Goal: Task Accomplishment & Management: Complete application form

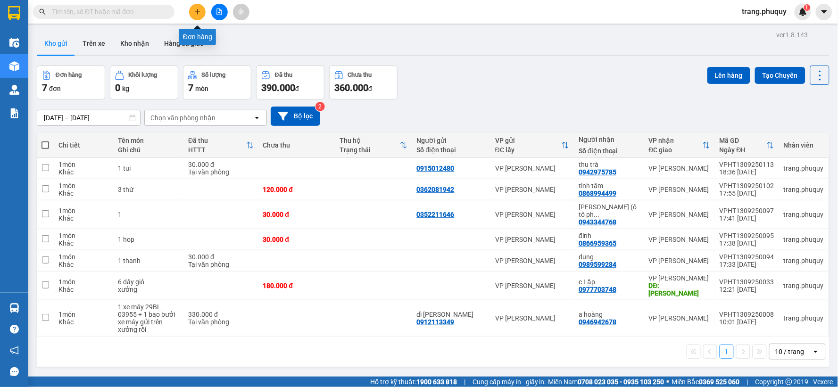
click at [194, 10] on icon "plus" at bounding box center [197, 11] width 7 height 7
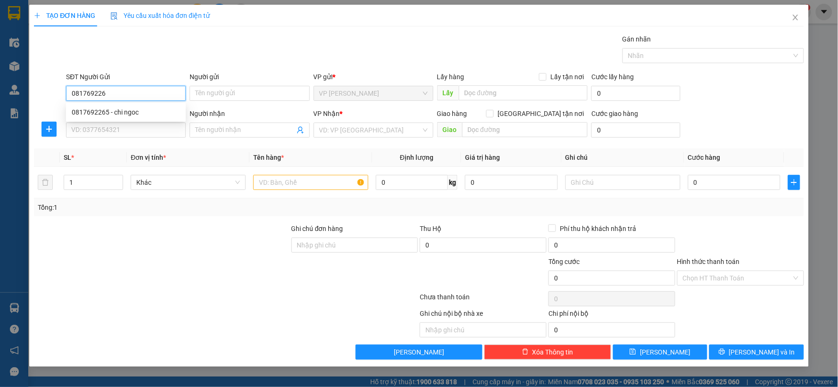
type input "0817692265"
click at [131, 114] on div "0817692265 - chi ngoc" at bounding box center [126, 112] width 108 height 10
type input "chi ngoc"
type input "0817692265"
click at [104, 132] on input "SĐT Người Nhận" at bounding box center [126, 130] width 120 height 15
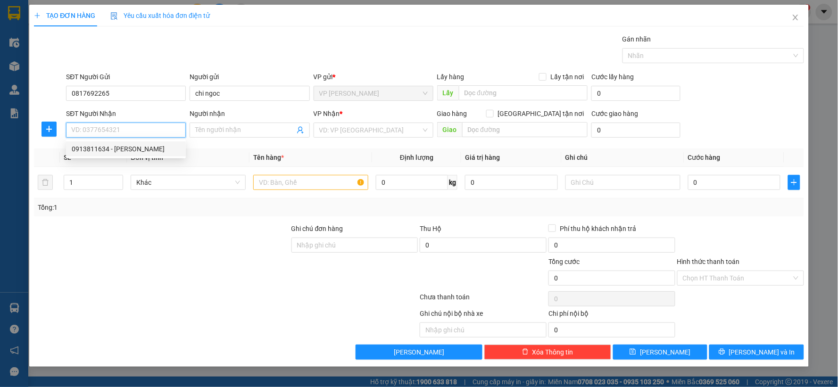
click at [118, 153] on div "0913811634 - [PERSON_NAME]" at bounding box center [126, 149] width 108 height 10
type input "0913811634"
type input "[PERSON_NAME]"
checkbox input "true"
type input "sô 14 ngỏ 144 mai dich ,mai dich,câu giay ha noi"
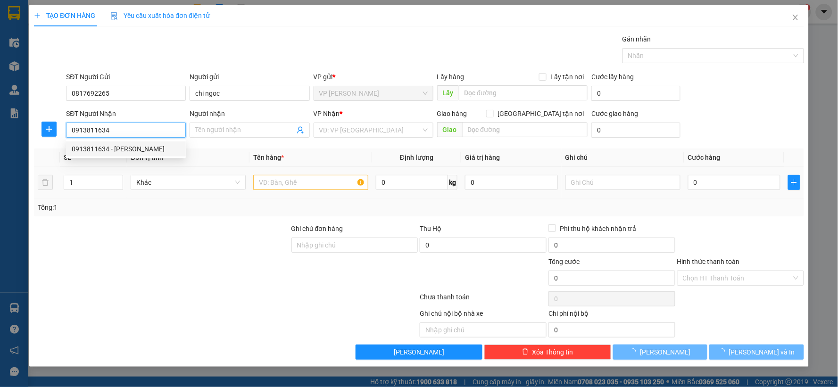
type input "50.000"
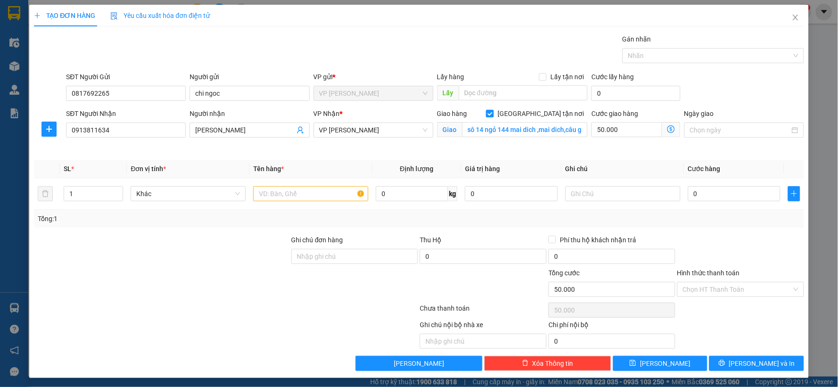
click at [493, 112] on input "[GEOGRAPHIC_DATA] tận nơi" at bounding box center [489, 113] width 7 height 7
checkbox input "false"
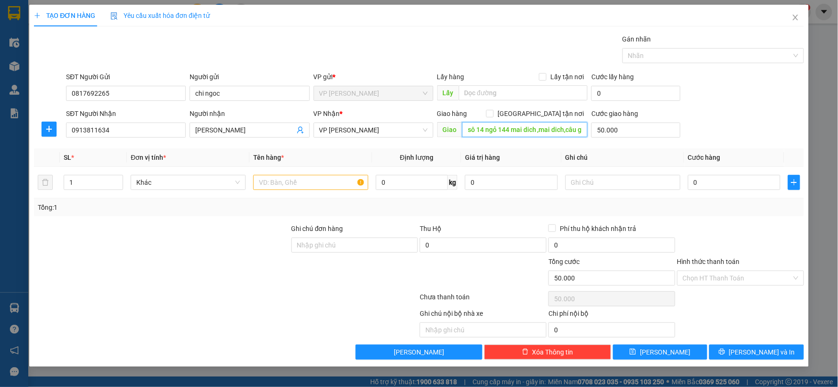
click at [577, 130] on input "sô 14 ngỏ 144 mai dich ,mai dich,câu giay ha noi" at bounding box center [525, 129] width 126 height 15
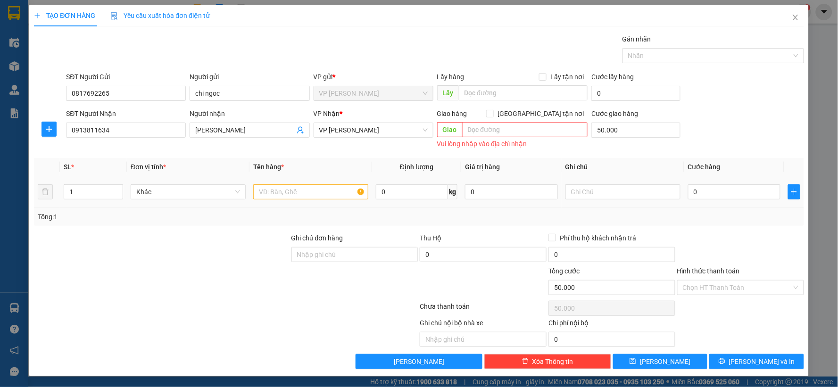
click at [280, 198] on div at bounding box center [310, 191] width 115 height 19
click at [281, 195] on input "text" at bounding box center [310, 191] width 115 height 15
type input "1 bi"
click at [690, 192] on input "0" at bounding box center [734, 191] width 93 height 15
type input "4"
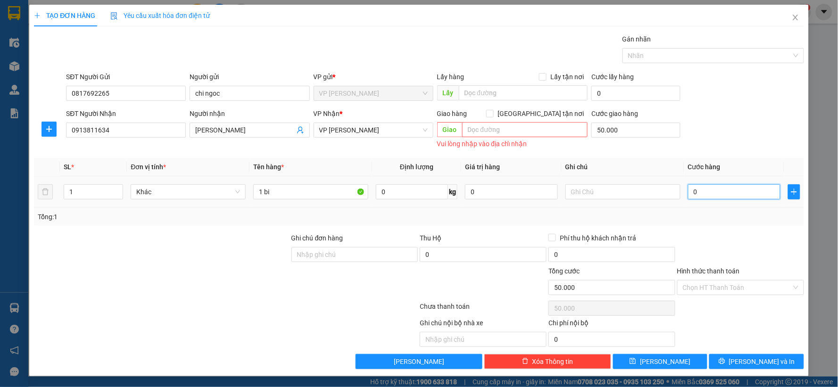
type input "50.004"
type input "40"
type input "50.040"
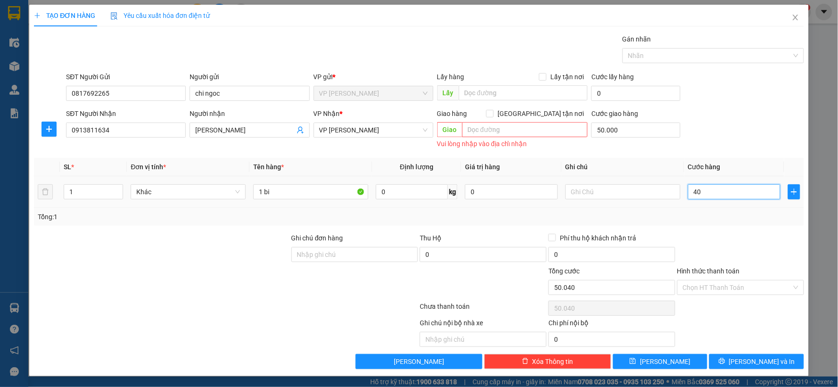
type input "400"
type input "50.400"
type input "4.000"
type input "54.000"
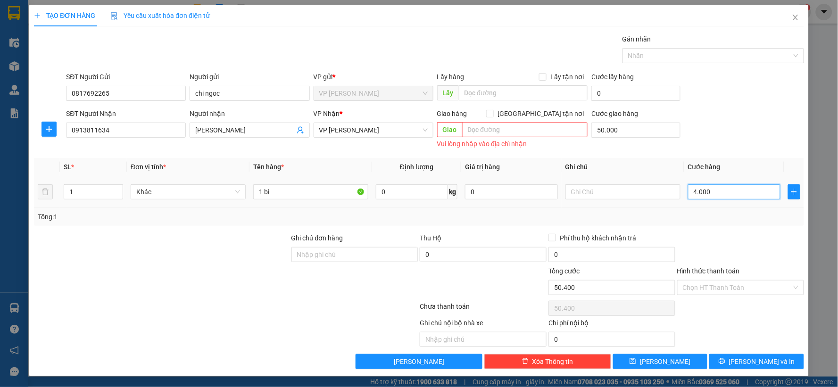
type input "54.000"
type input "40.000"
type input "90.000"
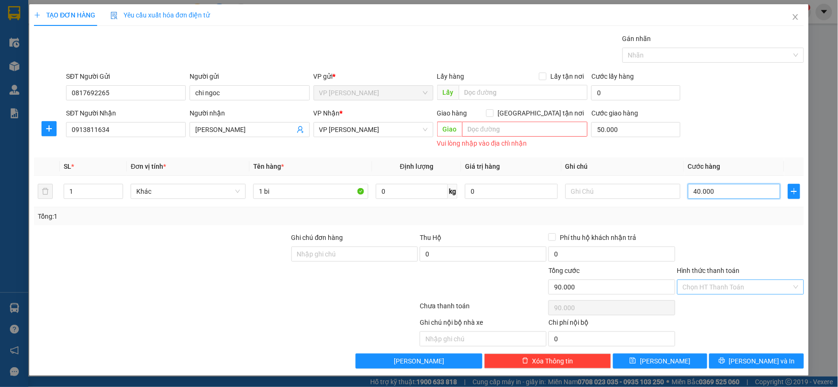
click at [776, 279] on div "Chọn HT Thanh Toán" at bounding box center [740, 286] width 127 height 15
type input "40.000"
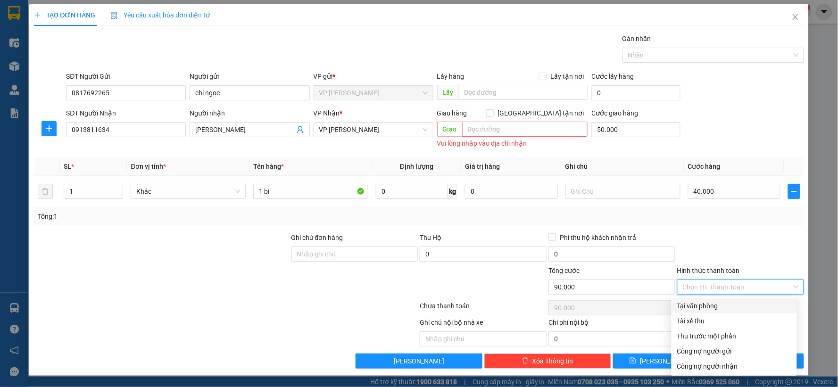
drag, startPoint x: 710, startPoint y: 304, endPoint x: 686, endPoint y: 333, distance: 37.8
click at [709, 304] on div "Tại văn phòng" at bounding box center [734, 306] width 114 height 10
type input "0"
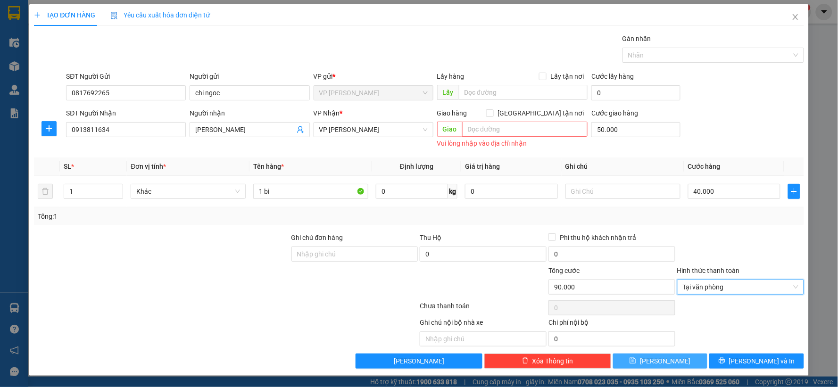
click at [664, 354] on button "[PERSON_NAME]" at bounding box center [660, 360] width 95 height 15
click at [662, 365] on span "[PERSON_NAME]" at bounding box center [665, 361] width 50 height 10
click at [662, 363] on span "[PERSON_NAME]" at bounding box center [665, 361] width 50 height 10
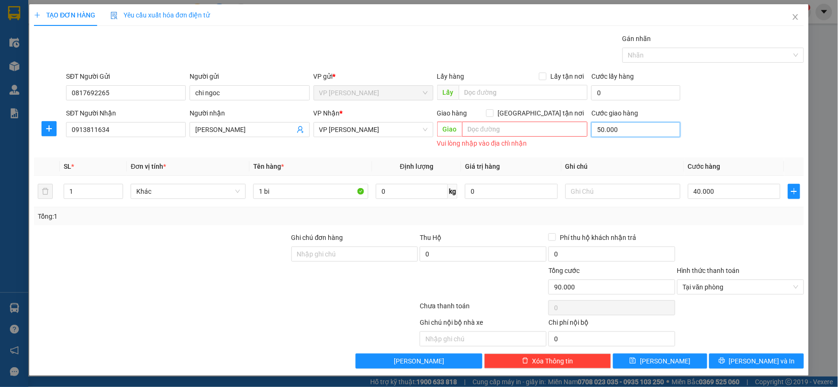
click at [614, 131] on input "50.000" at bounding box center [635, 129] width 89 height 15
type input "40.000"
type input "0"
click at [571, 131] on input "text" at bounding box center [525, 129] width 126 height 15
click at [636, 362] on icon "save" at bounding box center [633, 361] width 6 height 6
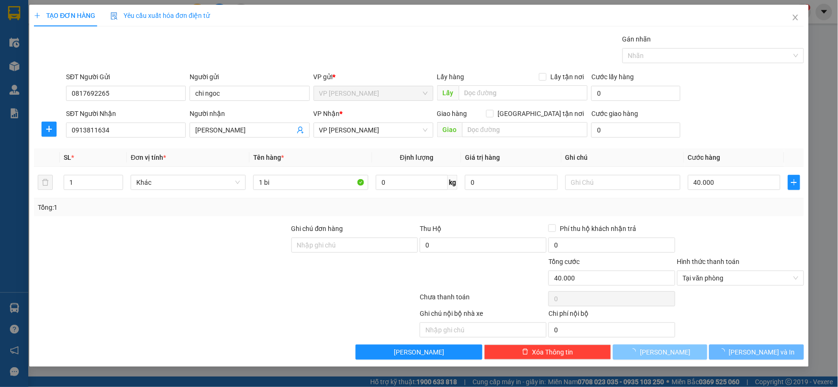
scroll to position [0, 0]
type input "0"
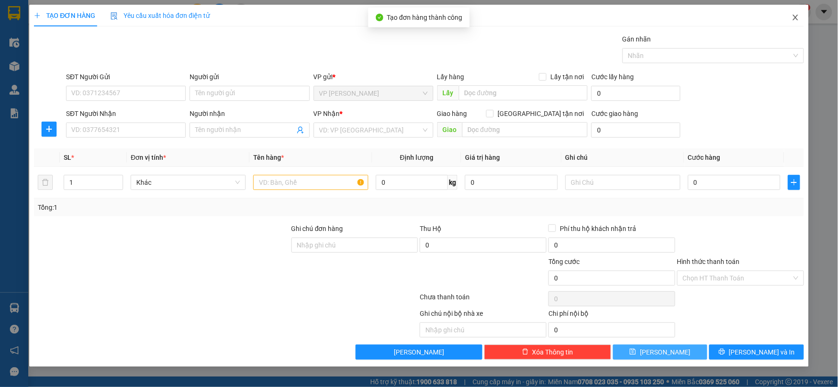
click at [799, 18] on span "Close" at bounding box center [795, 18] width 26 height 26
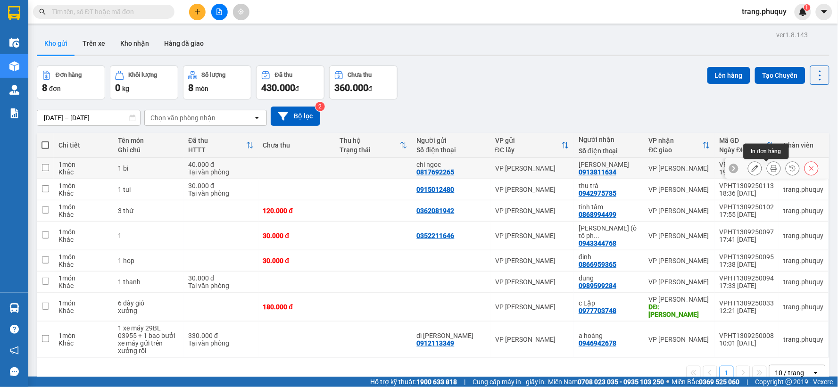
click at [767, 170] on button at bounding box center [773, 168] width 13 height 16
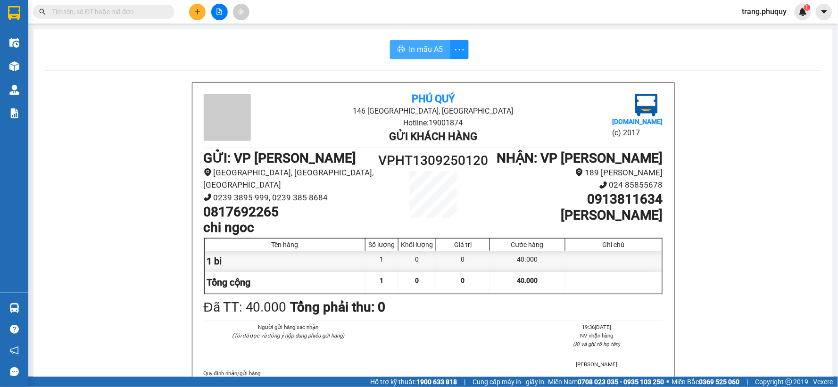
click at [411, 46] on span "In mẫu A5" at bounding box center [426, 49] width 34 height 12
click at [215, 15] on button at bounding box center [219, 12] width 16 height 16
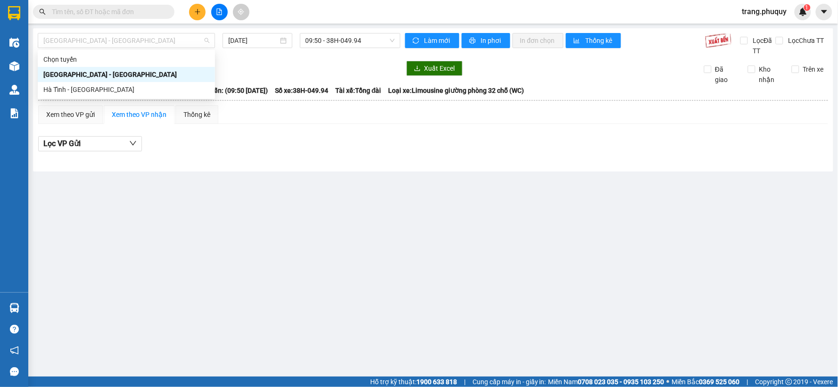
drag, startPoint x: 210, startPoint y: 40, endPoint x: 94, endPoint y: 79, distance: 121.9
click at [206, 40] on div "[GEOGRAPHIC_DATA] - [GEOGRAPHIC_DATA]" at bounding box center [126, 40] width 177 height 15
click at [77, 95] on div "Hà Tĩnh - [GEOGRAPHIC_DATA]" at bounding box center [126, 89] width 177 height 15
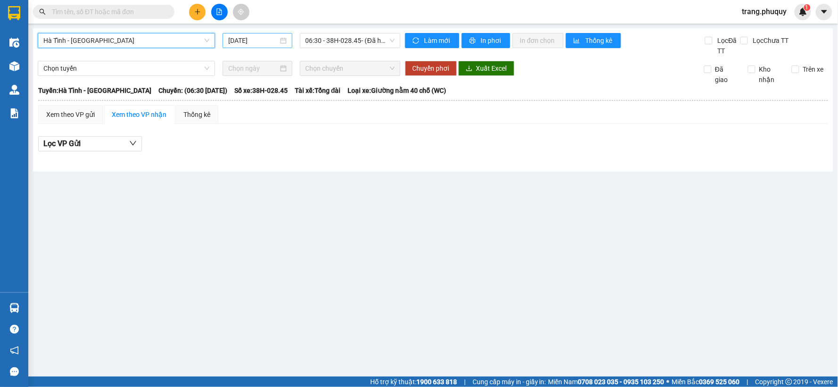
click at [238, 35] on input "[DATE]" at bounding box center [252, 40] width 49 height 10
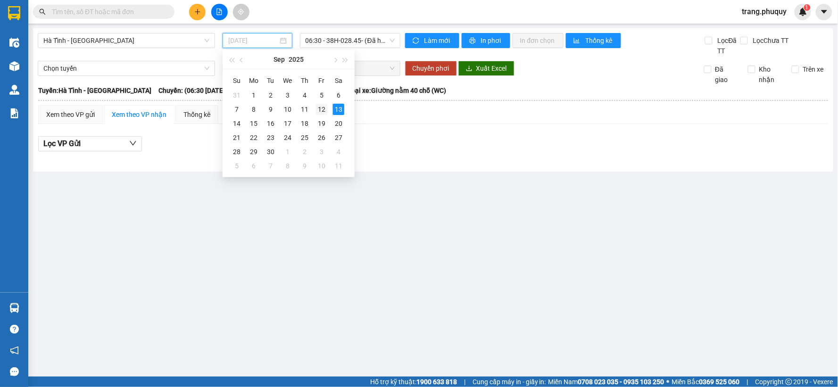
click at [318, 108] on div "12" at bounding box center [321, 109] width 11 height 11
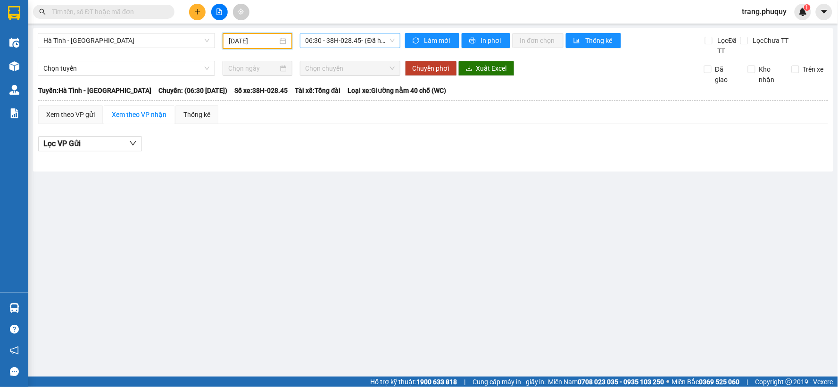
click at [393, 40] on span "06:30 - 38H-028.45 - (Đã hủy)" at bounding box center [349, 40] width 89 height 14
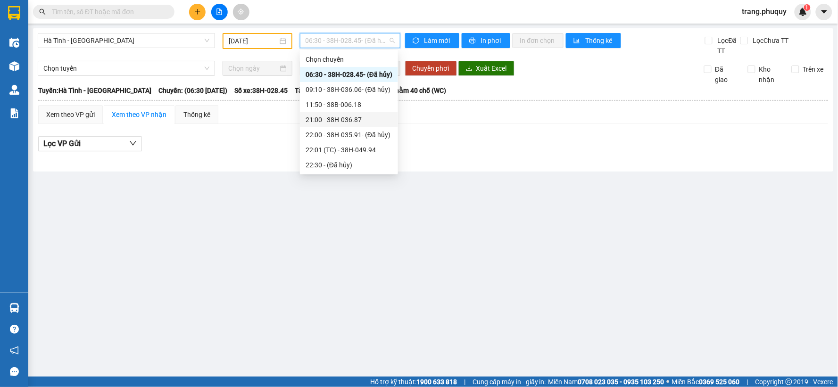
scroll to position [45, 0]
click at [340, 150] on div "23:00 - 38H-028.74" at bounding box center [348, 150] width 87 height 10
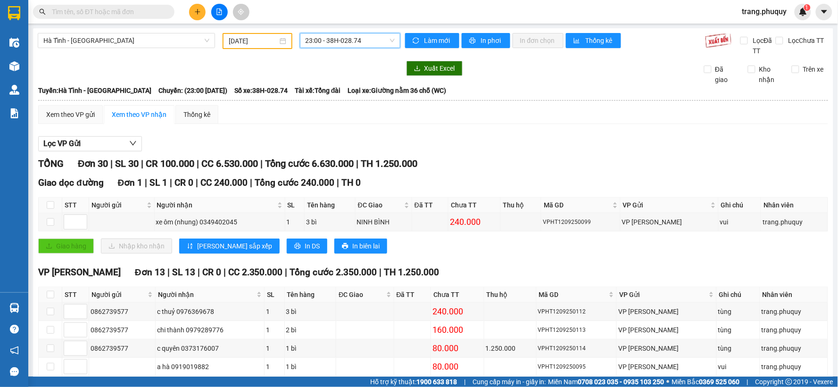
click at [246, 41] on input "[DATE]" at bounding box center [253, 41] width 49 height 10
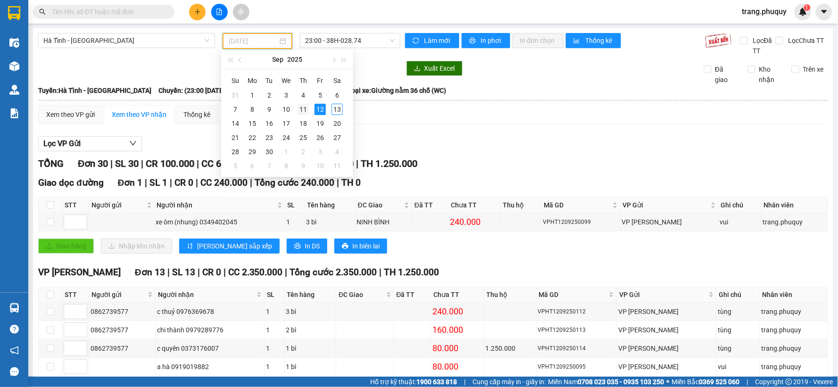
click at [304, 112] on div "11" at bounding box center [302, 109] width 11 height 11
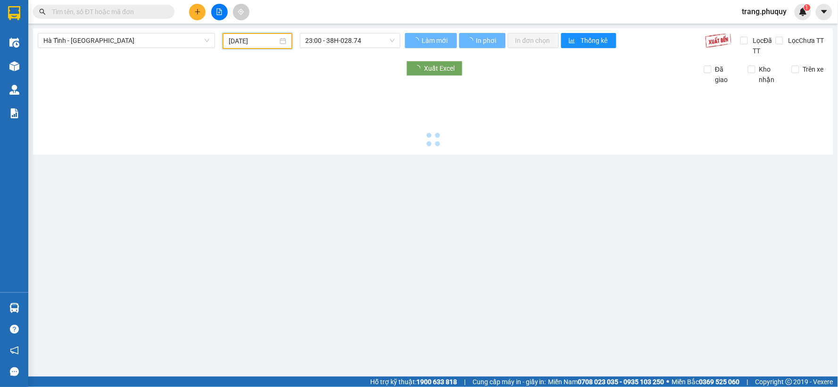
type input "[DATE]"
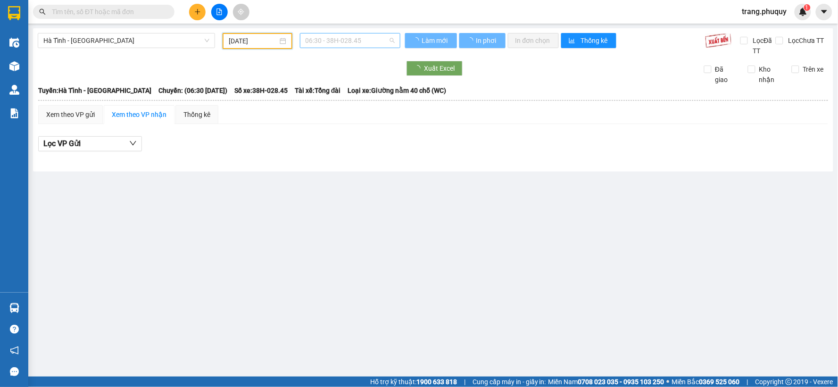
scroll to position [15, 0]
click at [393, 40] on span "06:30 - 38H-028.45" at bounding box center [349, 40] width 89 height 14
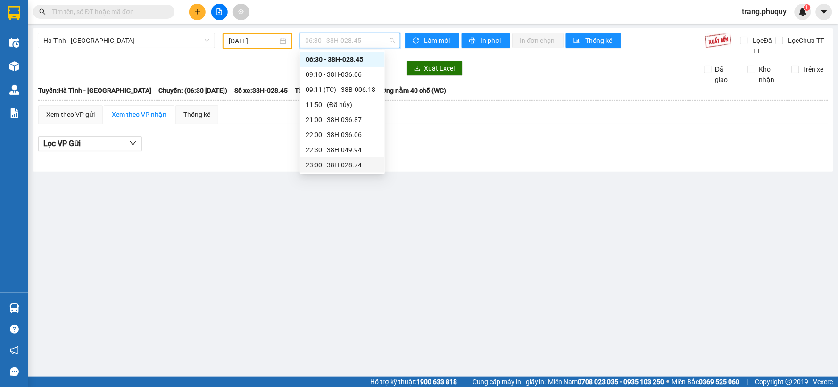
click at [352, 167] on div "23:00 - 38H-028.74" at bounding box center [342, 165] width 74 height 10
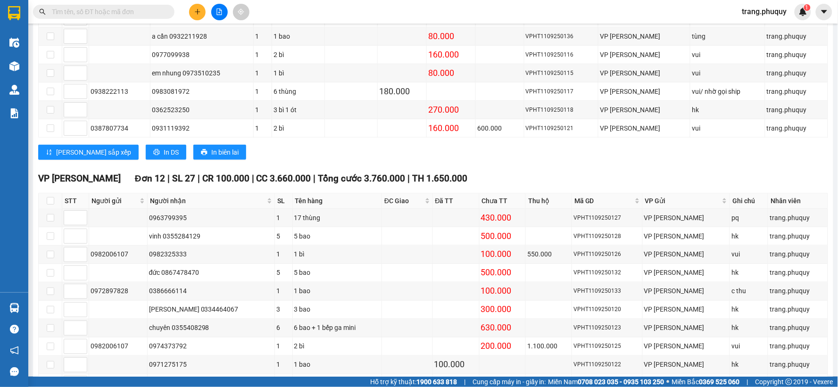
scroll to position [87, 0]
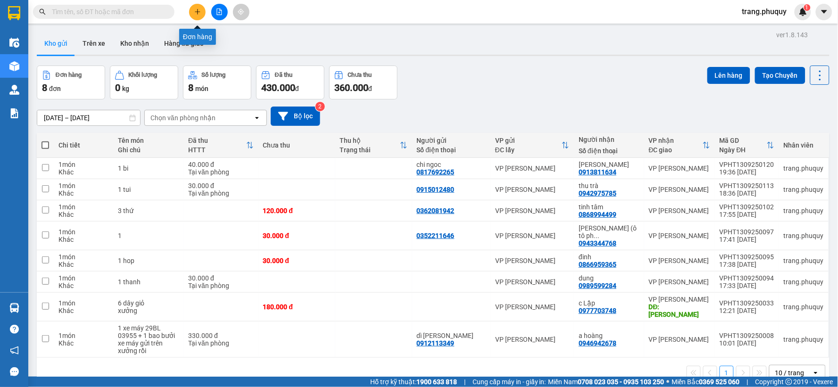
click at [198, 14] on icon "plus" at bounding box center [197, 11] width 7 height 7
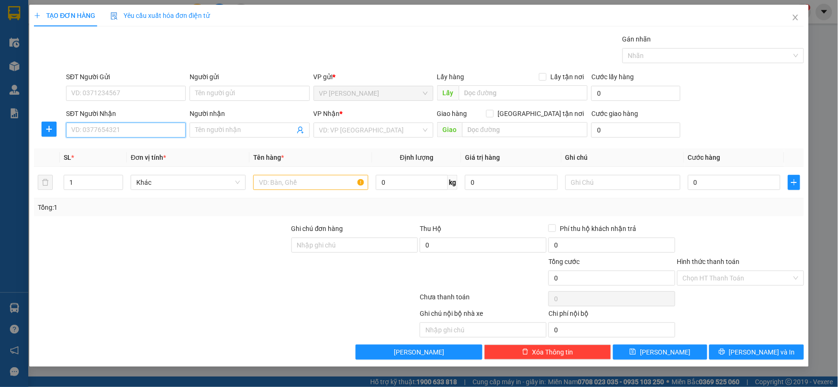
click at [140, 123] on input "SĐT Người Nhận" at bounding box center [126, 130] width 120 height 15
type input "0949488326"
click at [119, 144] on div "0949488326 - văn hậu" at bounding box center [126, 149] width 108 height 10
type input "văn hậu"
type input "0949488326"
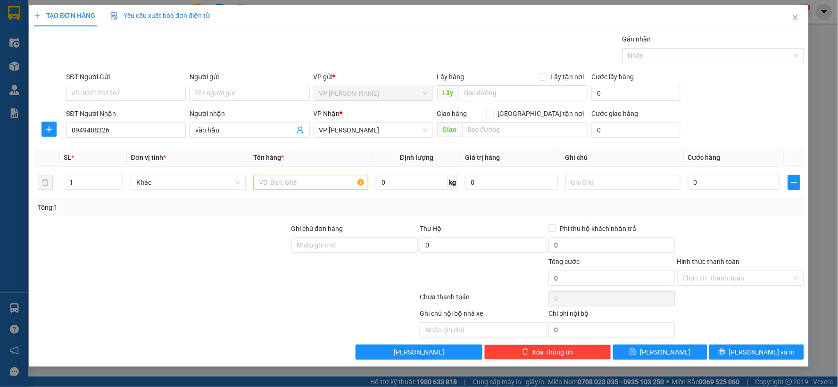
click at [131, 83] on div "SĐT Người Gửi" at bounding box center [126, 79] width 120 height 14
click at [123, 90] on input "SĐT Người Gửi" at bounding box center [126, 93] width 120 height 15
type input "0702087732"
click at [276, 187] on input "text" at bounding box center [310, 182] width 115 height 15
type input "1 xop,2 bi"
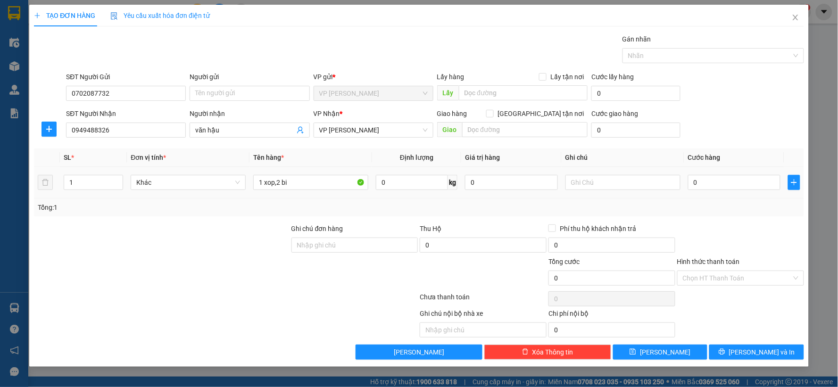
click at [730, 173] on div "0" at bounding box center [734, 182] width 93 height 19
click at [695, 185] on input "0" at bounding box center [734, 182] width 93 height 15
type input "1"
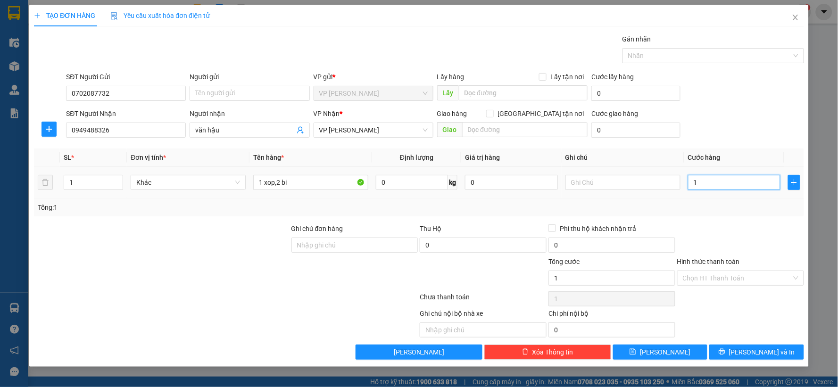
type input "11"
type input "110"
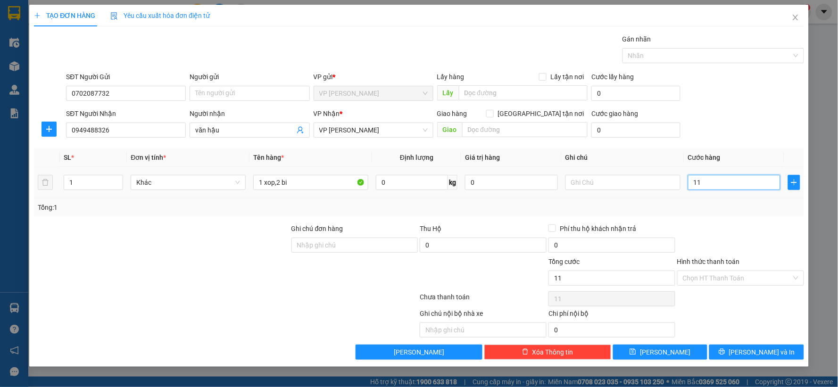
type input "110"
type input "1.100"
type input "11.000"
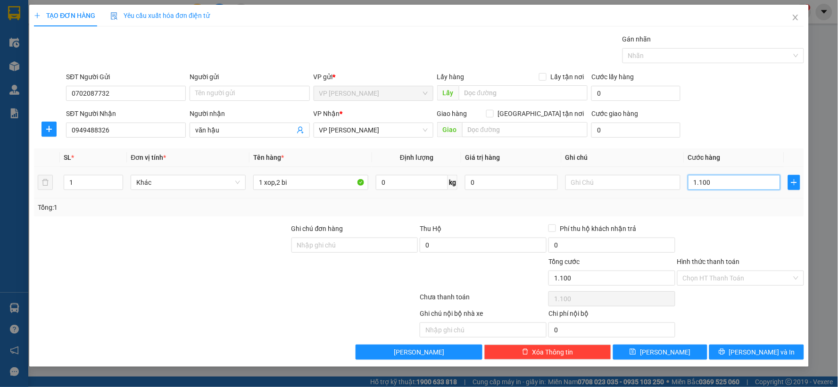
type input "11.000"
type input "110.000"
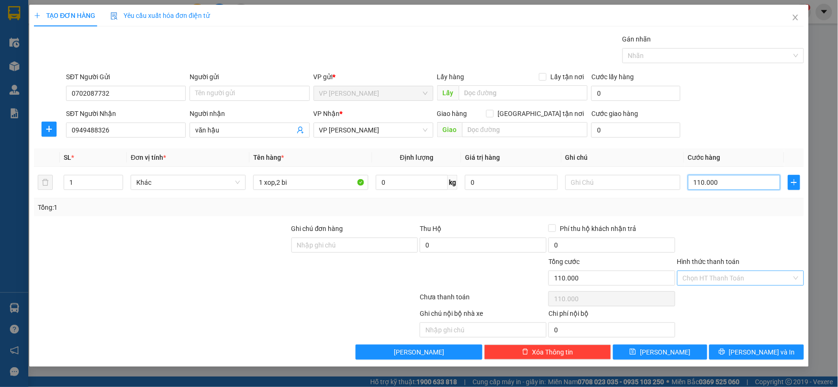
click at [798, 276] on div "Chọn HT Thanh Toán" at bounding box center [740, 278] width 127 height 15
type input "110.000"
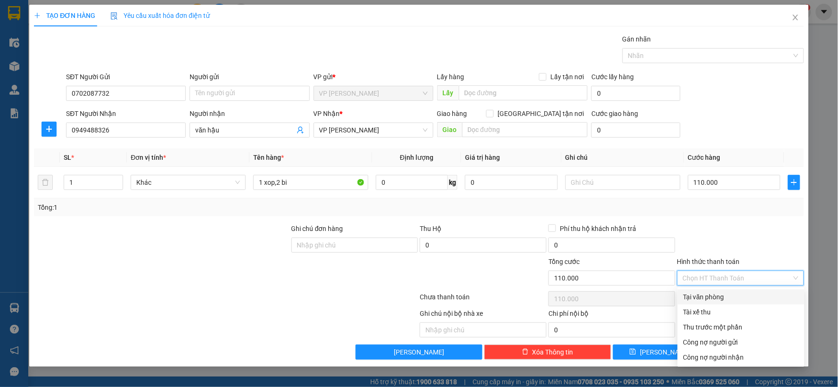
click at [685, 295] on div "Tại văn phòng" at bounding box center [740, 297] width 115 height 10
type input "0"
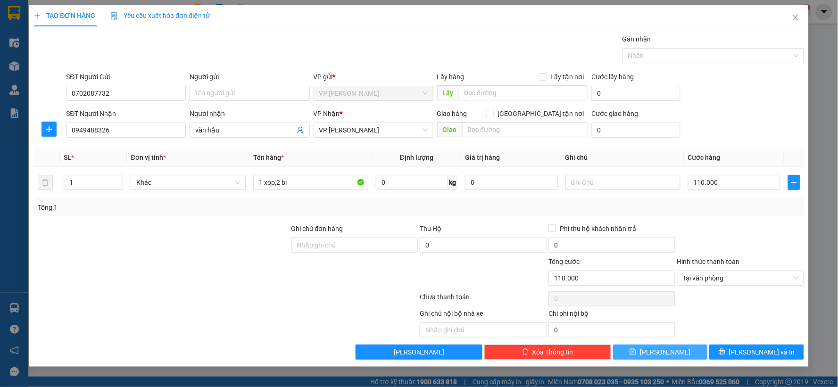
click at [642, 352] on button "[PERSON_NAME]" at bounding box center [660, 352] width 95 height 15
type input "0"
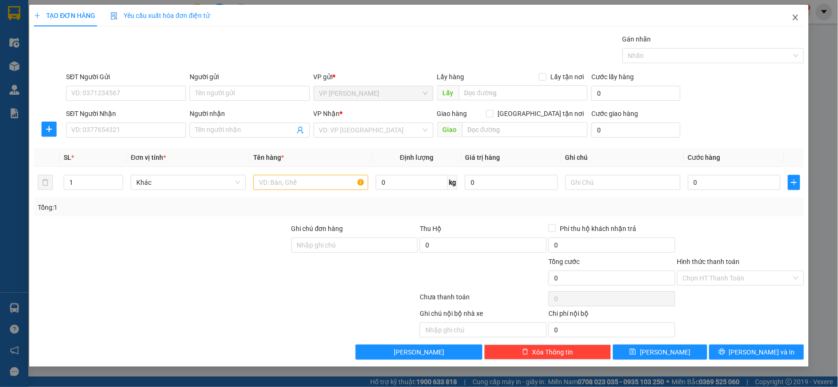
click at [798, 18] on icon "close" at bounding box center [795, 18] width 8 height 8
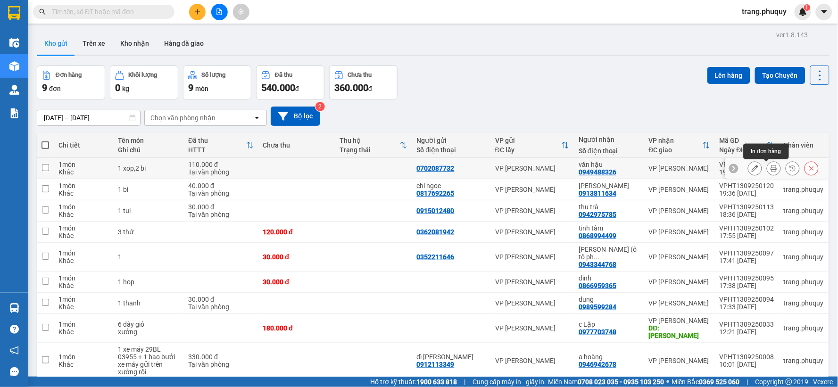
click at [767, 164] on button at bounding box center [773, 168] width 13 height 16
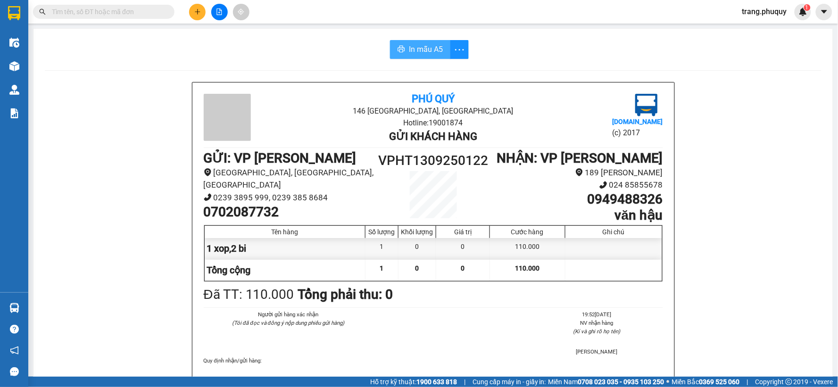
click at [418, 44] on span "In mẫu A5" at bounding box center [426, 49] width 34 height 12
click at [436, 46] on span "In mẫu A5" at bounding box center [426, 49] width 34 height 12
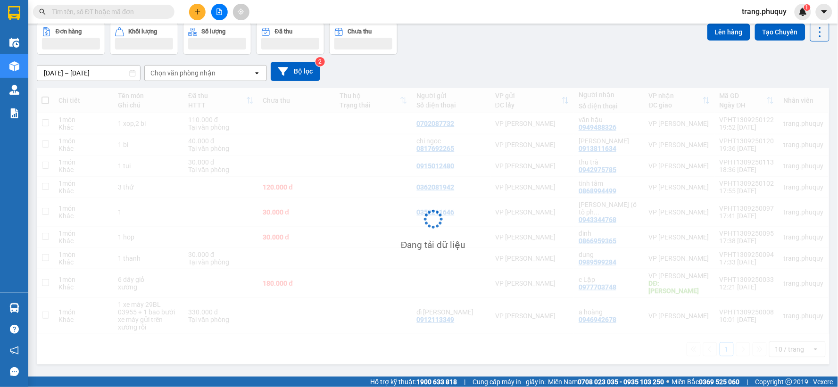
scroll to position [43, 0]
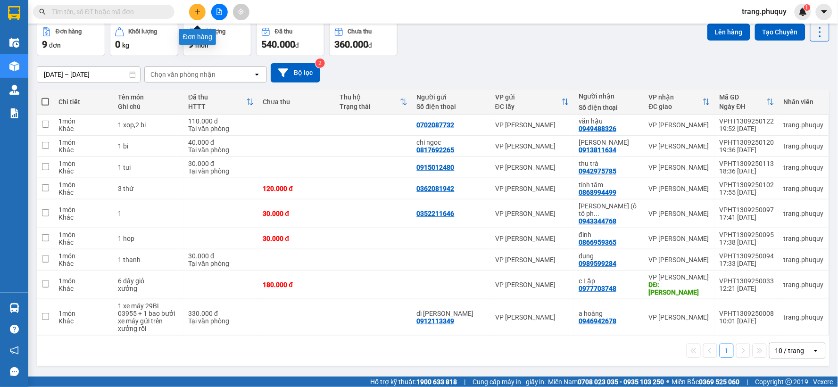
click at [196, 15] on icon "plus" at bounding box center [197, 11] width 7 height 7
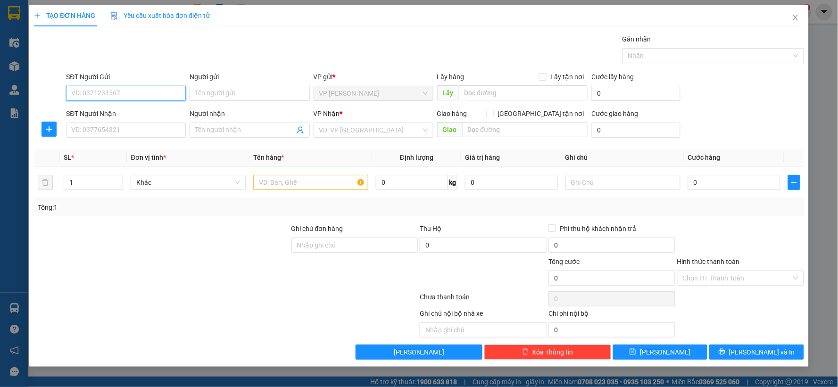
click at [83, 95] on input "SĐT Người Gửi" at bounding box center [126, 93] width 120 height 15
type input "0948272238"
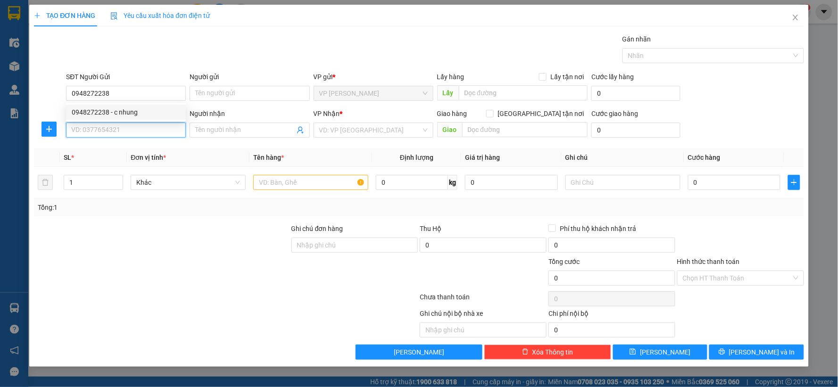
click at [137, 125] on input "SĐT Người Nhận" at bounding box center [126, 130] width 120 height 15
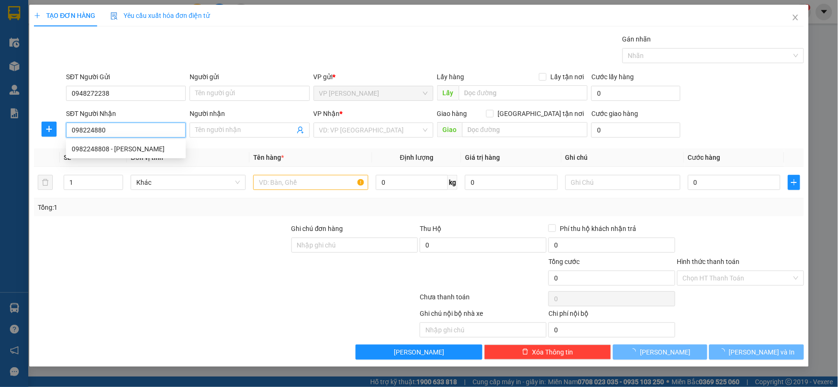
type input "0982248808"
click at [123, 148] on div "0982248808 - [PERSON_NAME]" at bounding box center [126, 149] width 108 height 10
type input "[PERSON_NAME]"
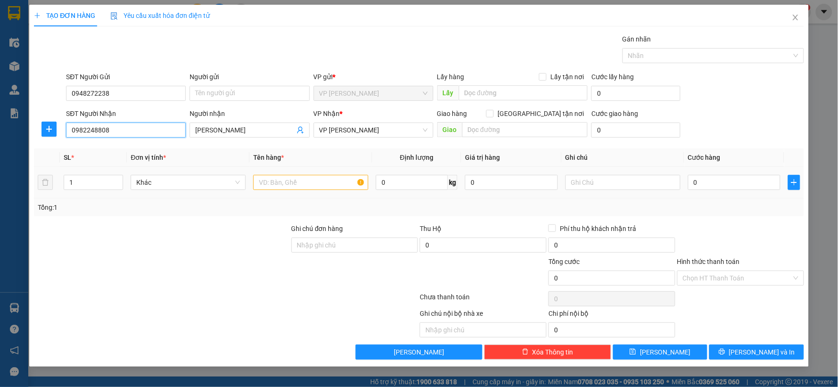
type input "0982248808"
click at [274, 176] on input "text" at bounding box center [310, 182] width 115 height 15
type input "1 thung"
click at [718, 181] on input "0" at bounding box center [734, 182] width 93 height 15
type input "5"
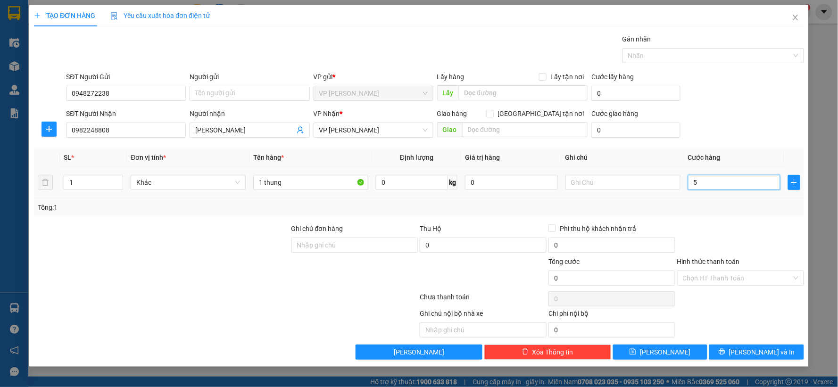
type input "5"
type input "50"
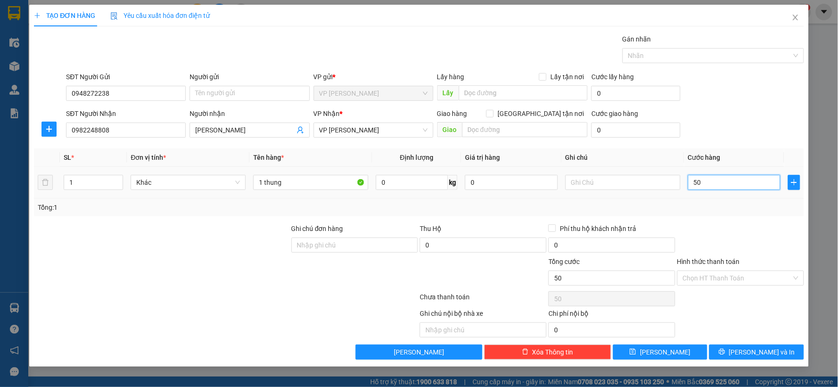
type input "500"
type input "5.000"
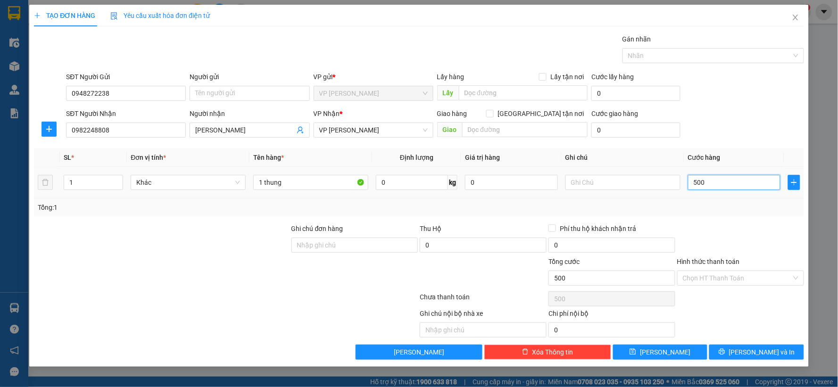
type input "5.000"
type input "50.000"
click at [792, 271] on div "Chọn HT Thanh Toán" at bounding box center [740, 278] width 127 height 15
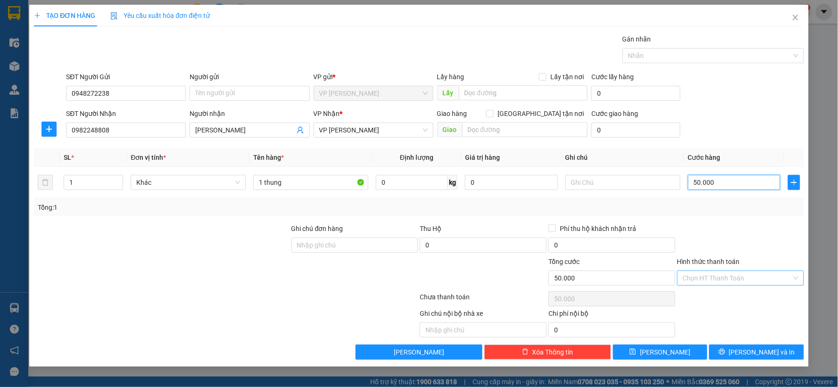
type input "50.000"
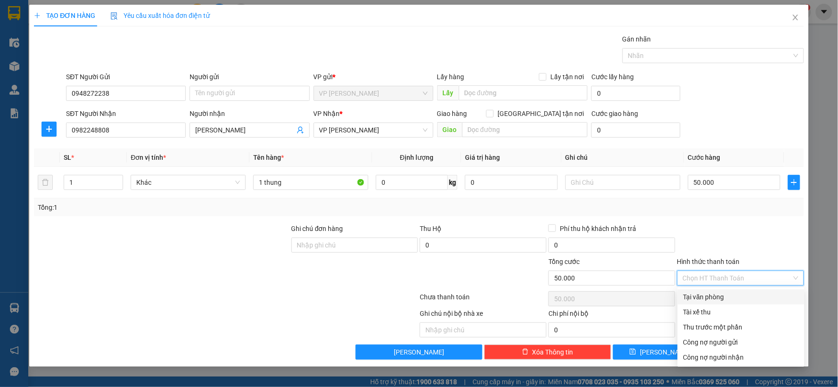
click at [707, 298] on div "Tại văn phòng" at bounding box center [740, 297] width 115 height 10
type input "0"
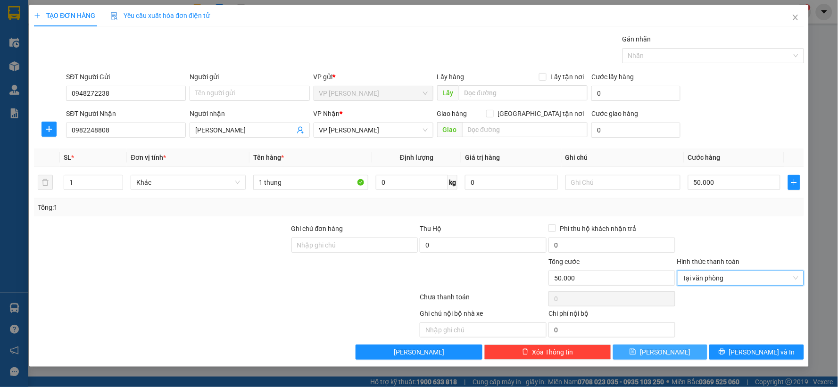
click at [669, 353] on span "[PERSON_NAME]" at bounding box center [665, 352] width 50 height 10
type input "0"
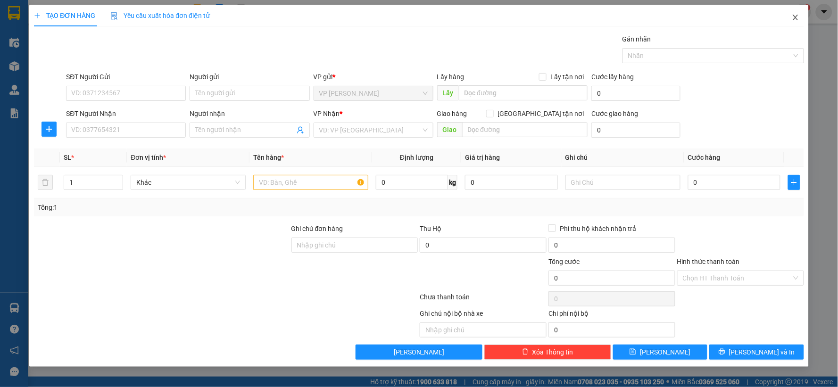
drag, startPoint x: 799, startPoint y: 21, endPoint x: 785, endPoint y: 27, distance: 15.8
click at [799, 21] on span "Close" at bounding box center [795, 18] width 26 height 26
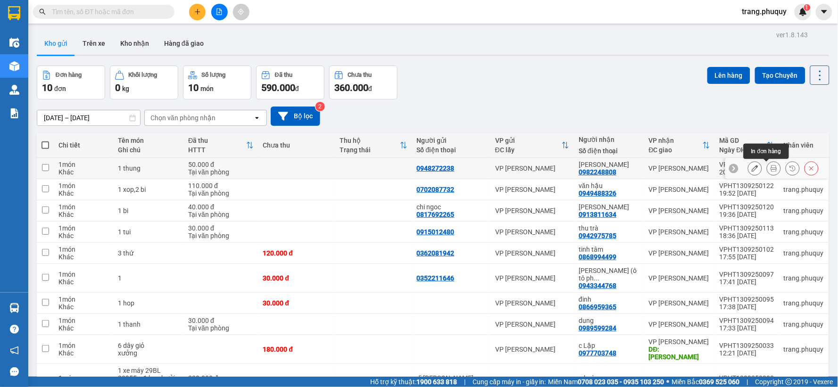
click at [770, 170] on button at bounding box center [773, 168] width 13 height 16
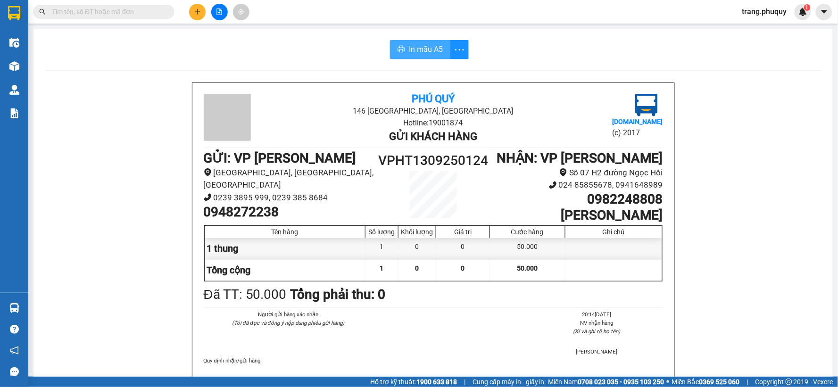
click at [418, 51] on span "In mẫu A5" at bounding box center [426, 49] width 34 height 12
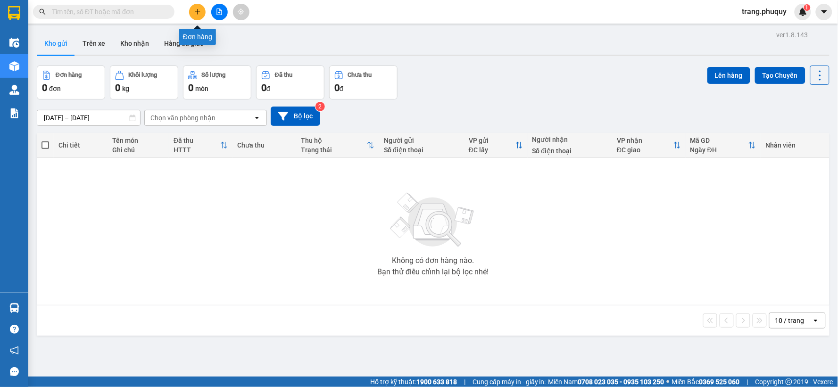
click at [197, 12] on icon "plus" at bounding box center [197, 11] width 7 height 7
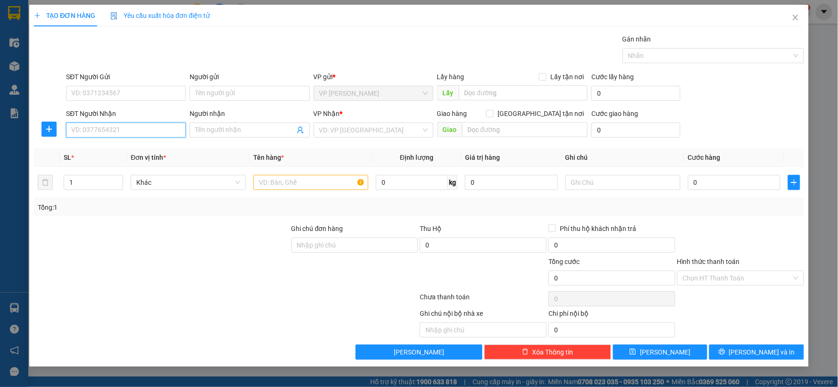
click at [99, 128] on input "SĐT Người Nhận" at bounding box center [126, 130] width 120 height 15
type input "0399599376"
click at [131, 149] on div "0399599376 - c tin" at bounding box center [126, 149] width 108 height 10
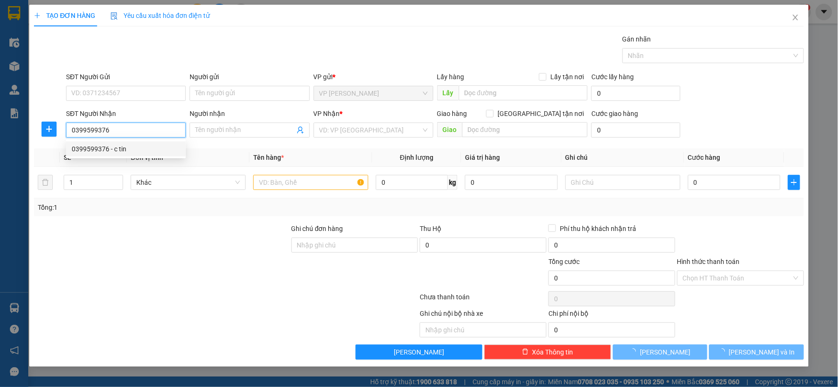
type input "c tin"
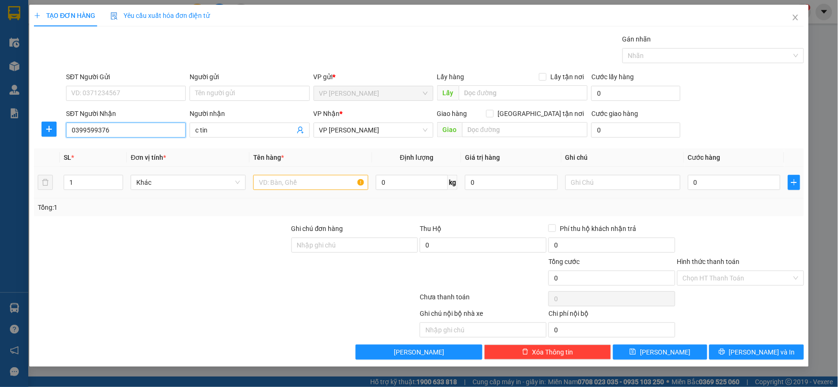
type input "0399599376"
click at [288, 181] on input "text" at bounding box center [310, 182] width 115 height 15
type input "4 bi"
click at [696, 184] on input "0" at bounding box center [734, 182] width 93 height 15
type input "3"
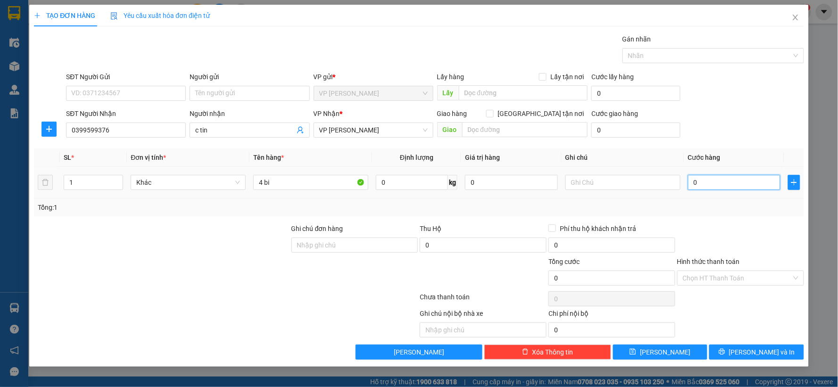
type input "3"
type input "32"
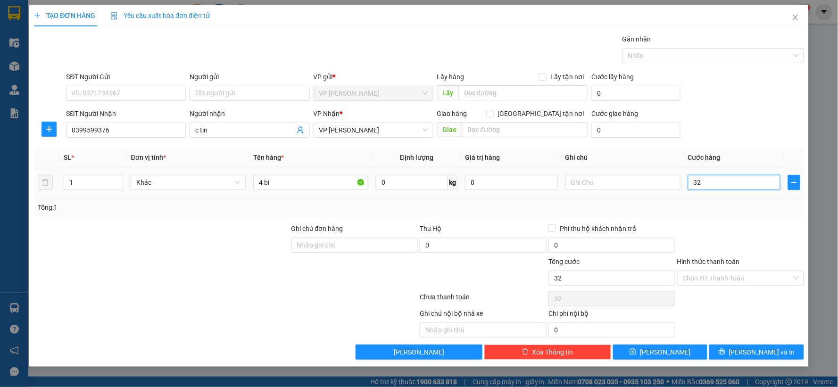
type input "320"
type input "3.200"
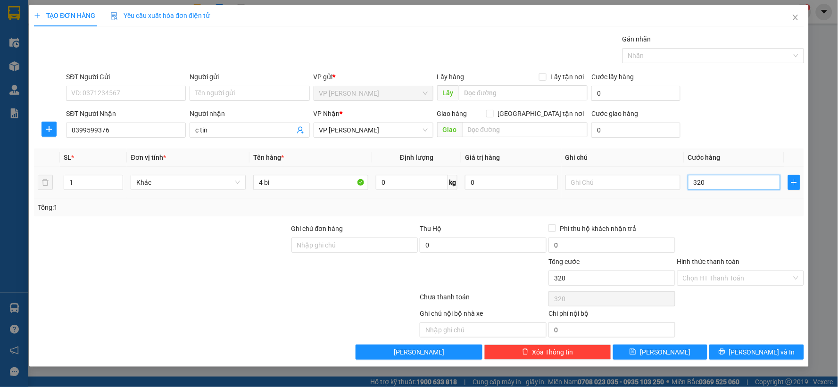
type input "3.200"
type input "32.000"
type input "320.000"
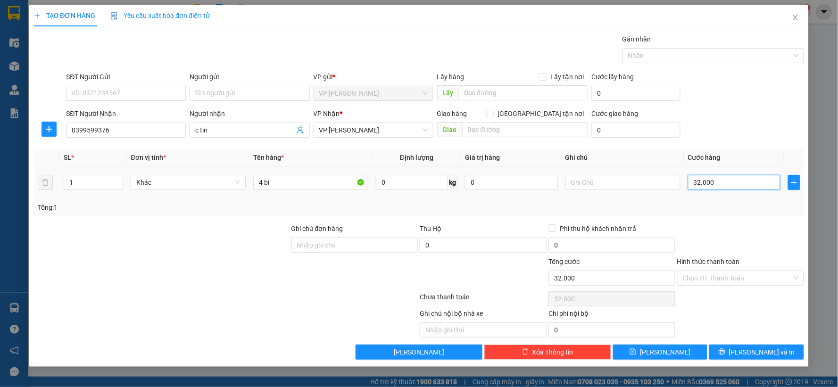
type input "320.000"
click at [667, 360] on button "[PERSON_NAME]" at bounding box center [660, 352] width 95 height 15
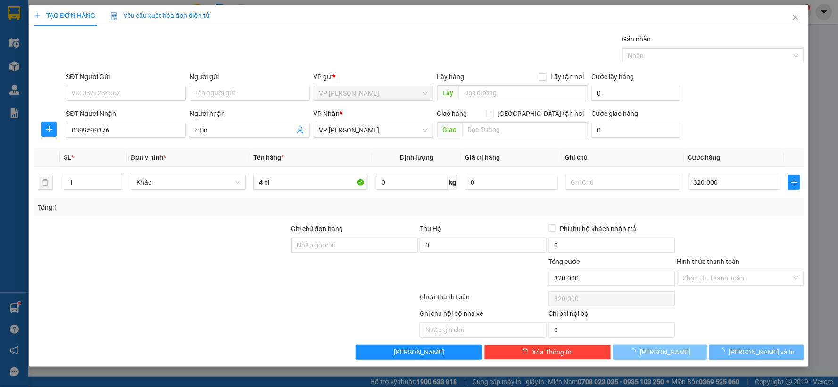
type input "0"
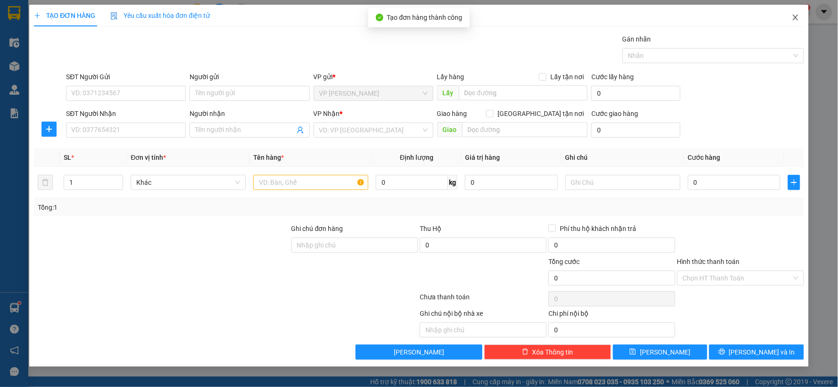
click at [797, 16] on icon "close" at bounding box center [795, 18] width 8 height 8
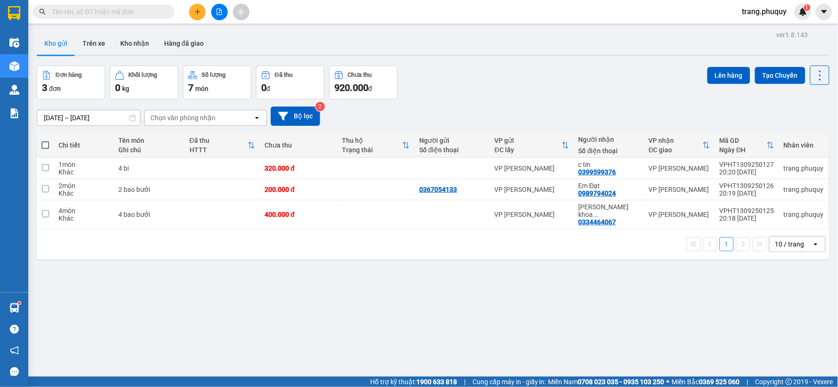
drag, startPoint x: 199, startPoint y: 2, endPoint x: 205, endPoint y: 4, distance: 5.8
click at [203, 3] on div "Kết quả tìm kiếm ( 0 ) Bộ lọc No Data trang.phuquy 1" at bounding box center [419, 12] width 838 height 24
click at [197, 7] on button at bounding box center [197, 12] width 16 height 16
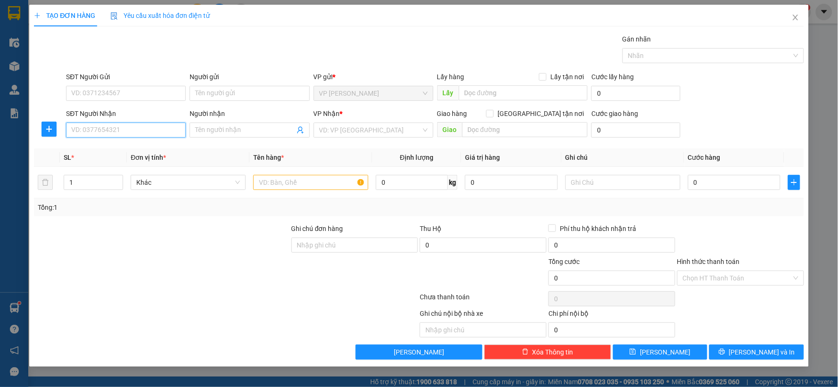
click at [133, 132] on input "SĐT Người Nhận" at bounding box center [126, 130] width 120 height 15
type input "0976369678"
click at [120, 152] on div "0976369678 - c thuỷ" at bounding box center [126, 149] width 108 height 10
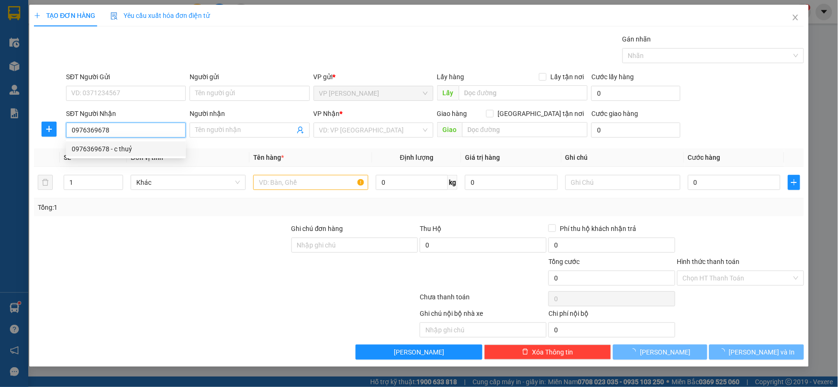
type input "c thuỷ"
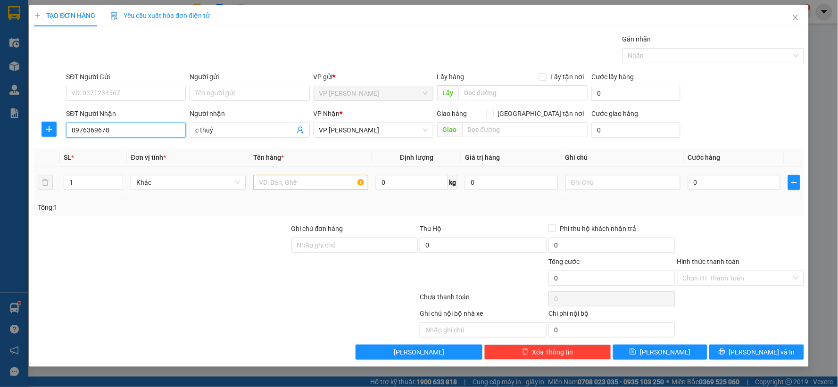
type input "0976369678"
click at [259, 182] on input "text" at bounding box center [310, 182] width 115 height 15
type input "4 bi,1 tâp giây"
click at [702, 180] on input "0" at bounding box center [734, 182] width 93 height 15
type input "3"
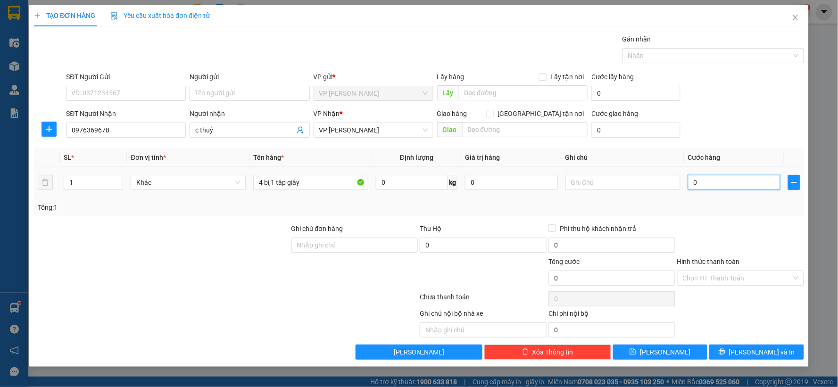
type input "3"
type input "32"
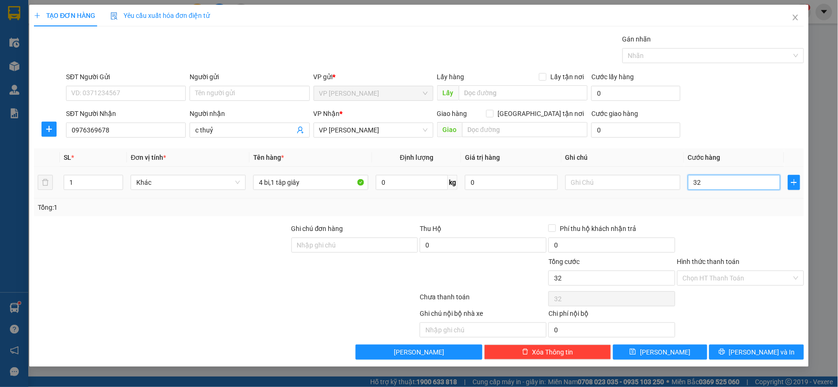
type input "320"
type input "3.200"
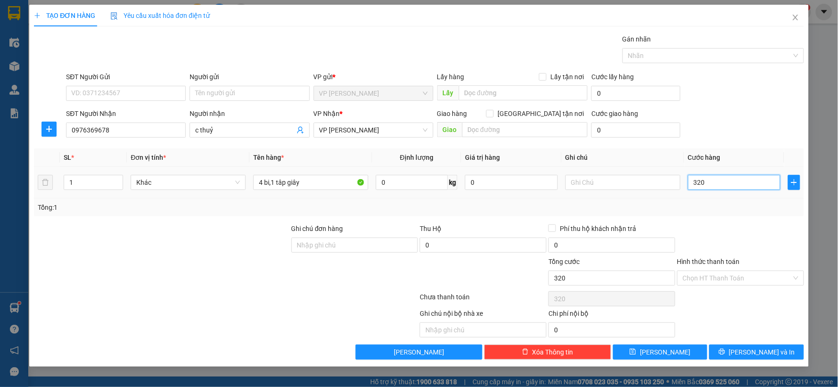
type input "3.200"
type input "32.000"
type input "320.000"
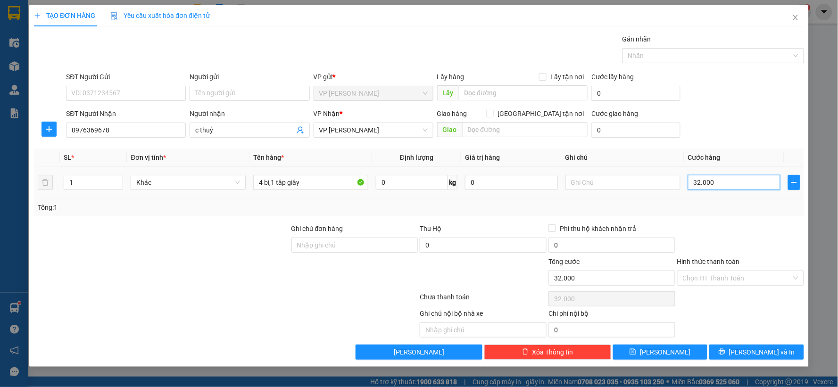
type input "320.000"
click at [795, 271] on div "Chọn HT Thanh Toán" at bounding box center [740, 278] width 127 height 15
type input "320.000"
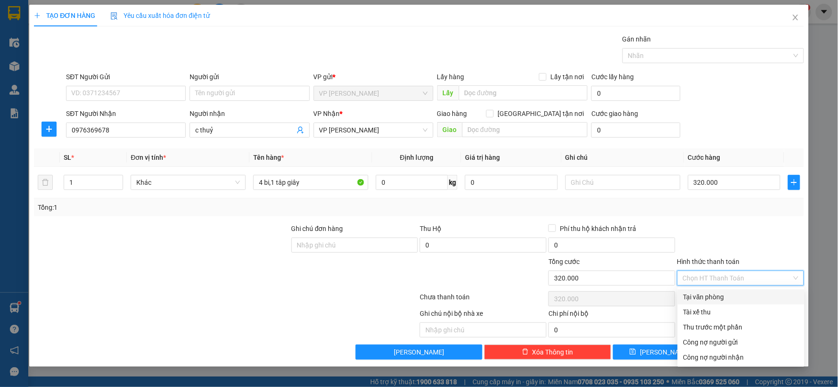
click at [707, 300] on div "Tại văn phòng" at bounding box center [740, 297] width 115 height 10
type input "0"
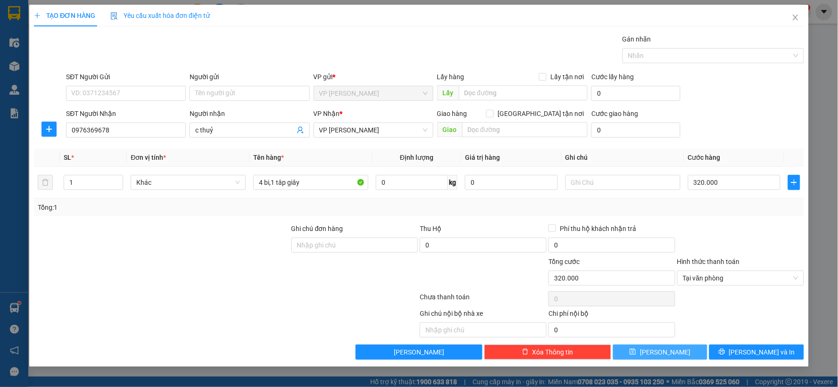
click at [662, 351] on span "[PERSON_NAME]" at bounding box center [665, 352] width 50 height 10
type input "0"
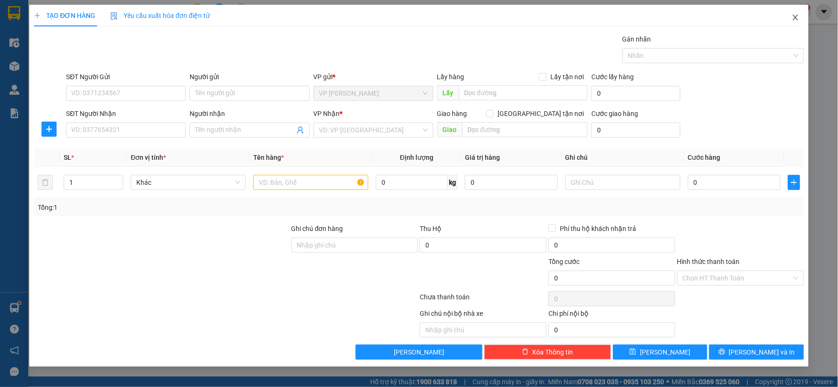
click at [793, 17] on icon "close" at bounding box center [795, 18] width 8 height 8
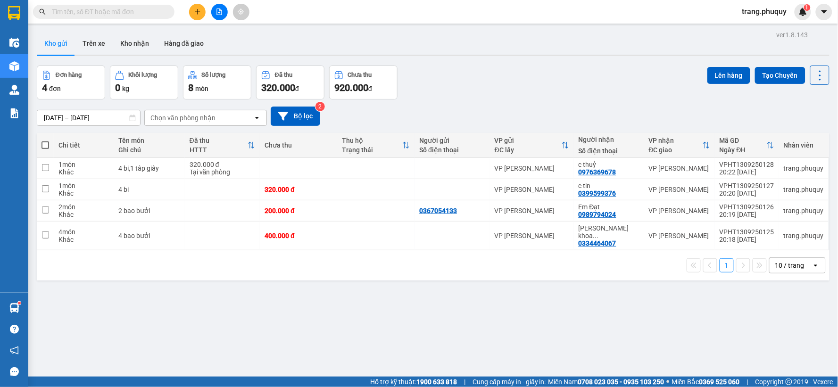
click at [201, 2] on div "Kết quả tìm kiếm ( 0 ) Bộ lọc No Data trang.phuquy 1" at bounding box center [419, 12] width 838 height 24
click at [195, 10] on icon "plus" at bounding box center [197, 11] width 7 height 7
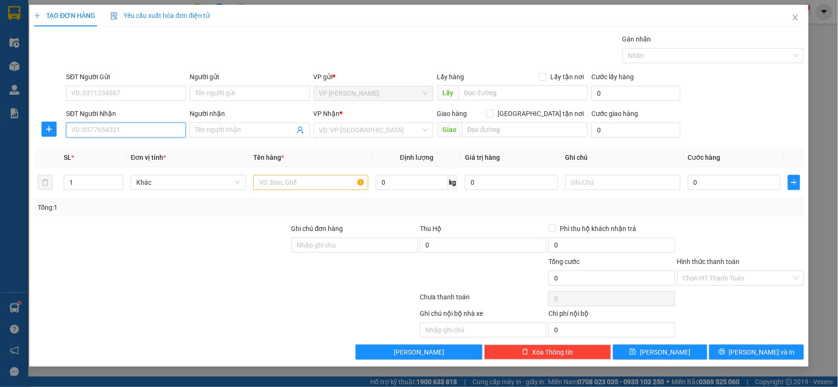
click at [155, 136] on input "SĐT Người Nhận" at bounding box center [126, 130] width 120 height 15
type input "0965544779"
click at [120, 151] on div "0965544779 - c Mùi" at bounding box center [126, 149] width 108 height 10
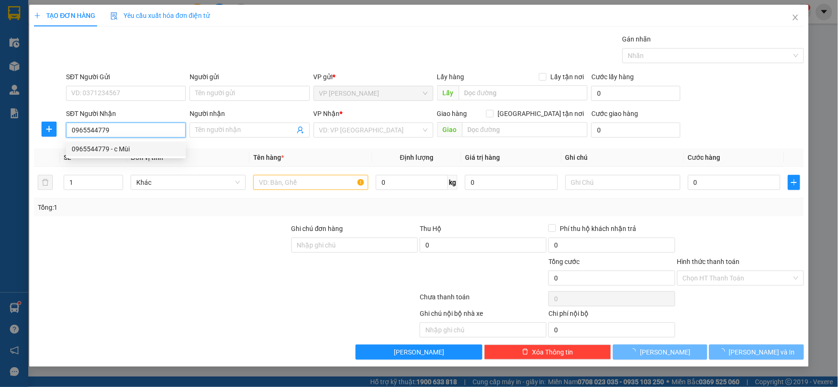
type input "c Mùi"
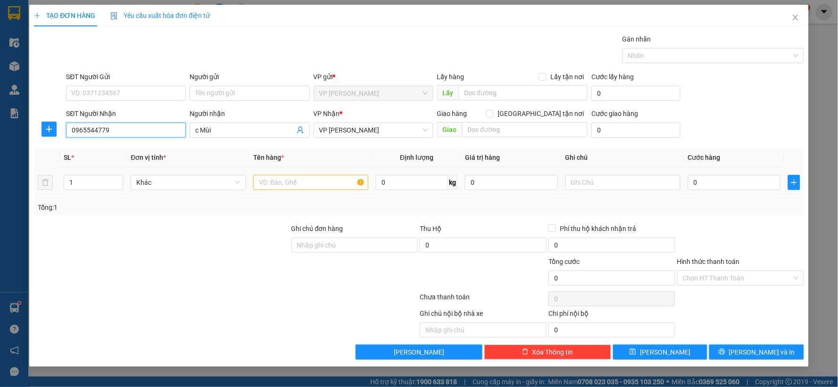
type input "0965544779"
click at [262, 186] on input "text" at bounding box center [310, 182] width 115 height 15
type input "2 bi"
click at [700, 181] on input "0" at bounding box center [734, 182] width 93 height 15
type input "1"
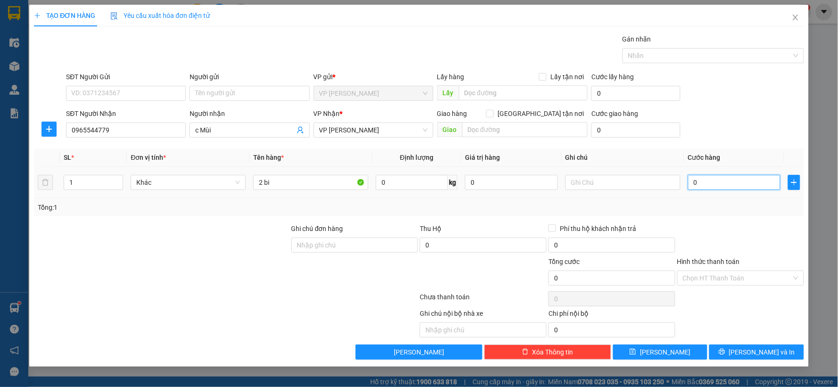
type input "1"
type input "16"
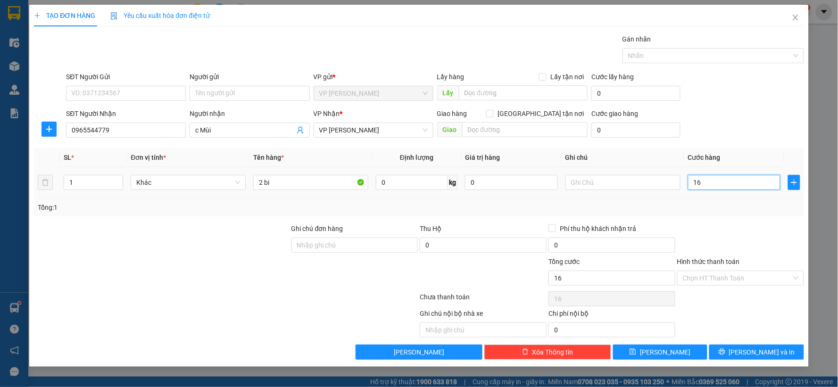
type input "160"
type input "1.600"
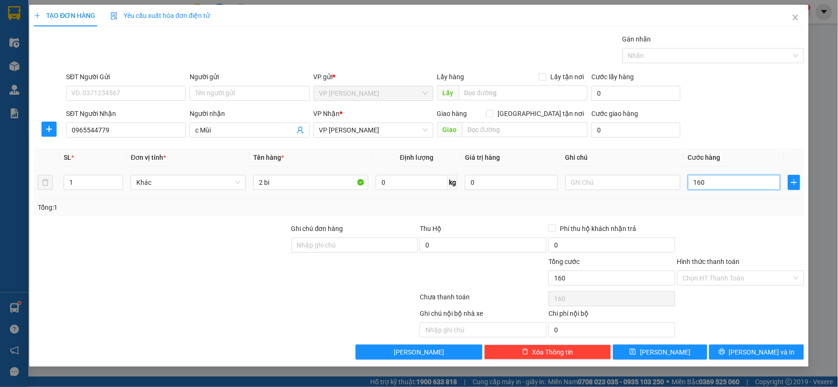
type input "1.600"
type input "16.000"
type input "160.000"
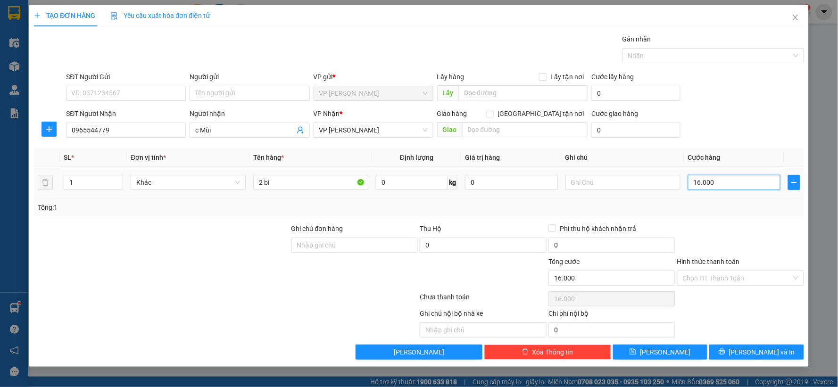
type input "160.000"
click at [654, 348] on button "[PERSON_NAME]" at bounding box center [660, 352] width 95 height 15
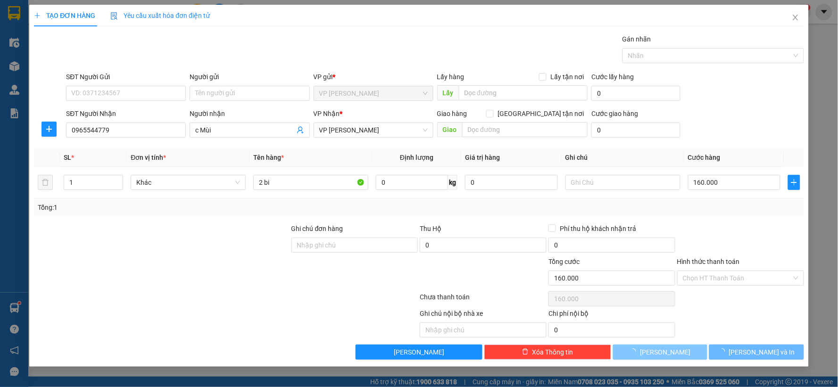
type input "0"
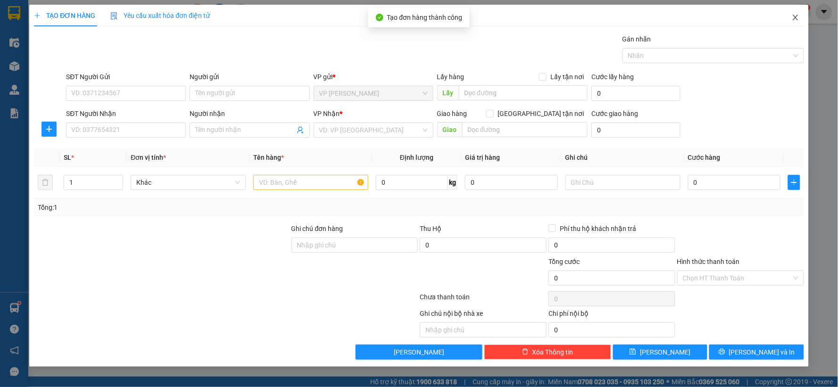
drag, startPoint x: 790, startPoint y: 20, endPoint x: 547, endPoint y: 0, distance: 243.5
click at [788, 20] on span "Close" at bounding box center [795, 18] width 26 height 26
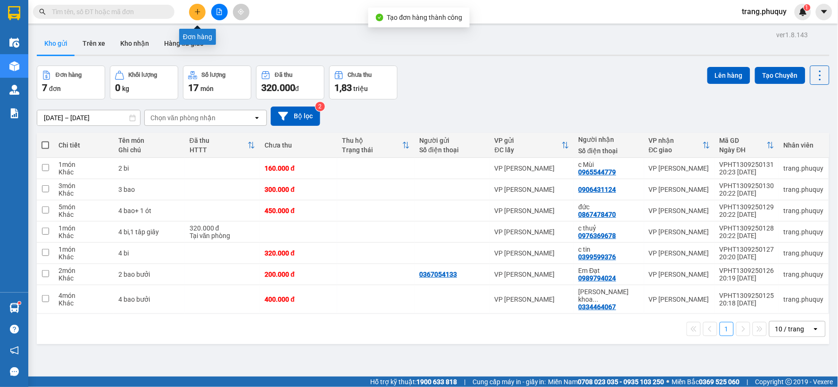
click at [196, 12] on icon "plus" at bounding box center [197, 11] width 7 height 7
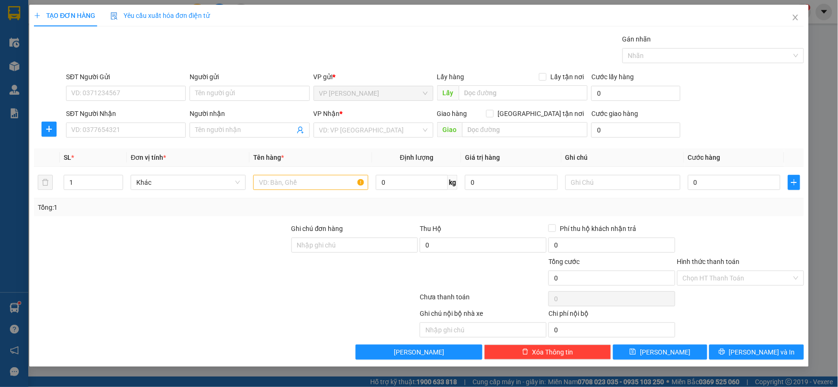
click at [222, 20] on div "TẠO ĐƠN HÀNG Yêu cầu xuất hóa đơn điện tử" at bounding box center [419, 16] width 770 height 22
click at [790, 17] on span "Close" at bounding box center [795, 18] width 26 height 26
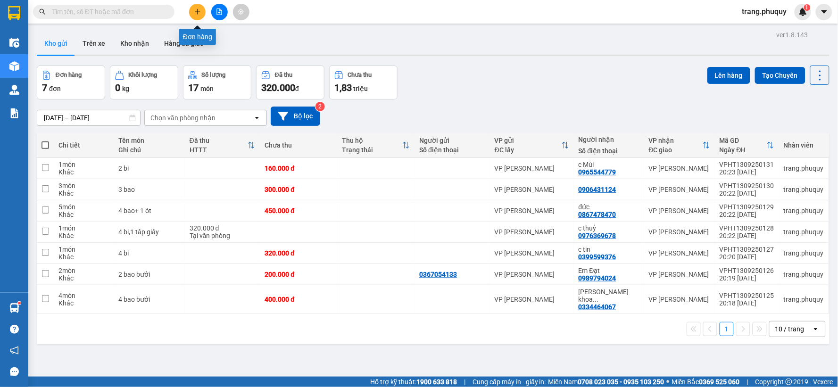
click at [195, 8] on button at bounding box center [197, 12] width 16 height 16
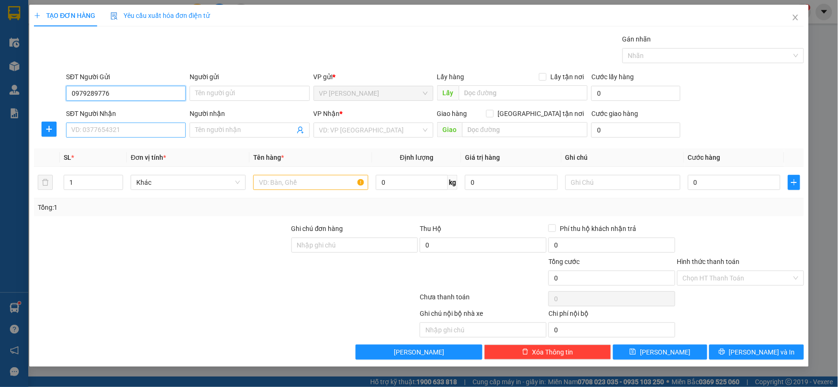
type input "0979289776"
click at [149, 125] on input "SĐT Người Nhận" at bounding box center [126, 130] width 120 height 15
click at [125, 149] on div "0979289776 - chi thành" at bounding box center [126, 149] width 108 height 10
type input "0979289776"
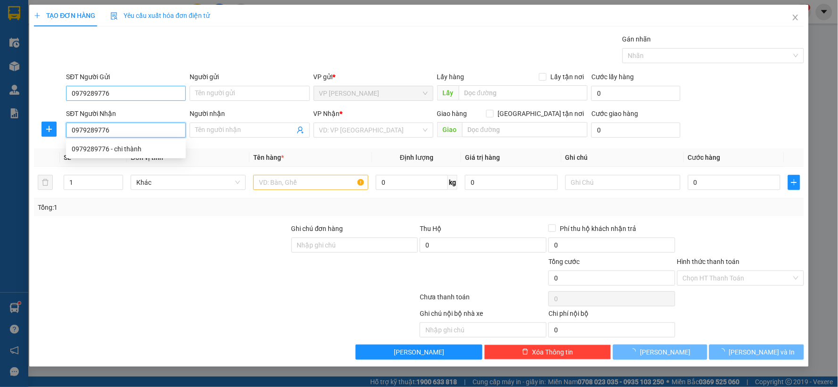
type input "chi thành"
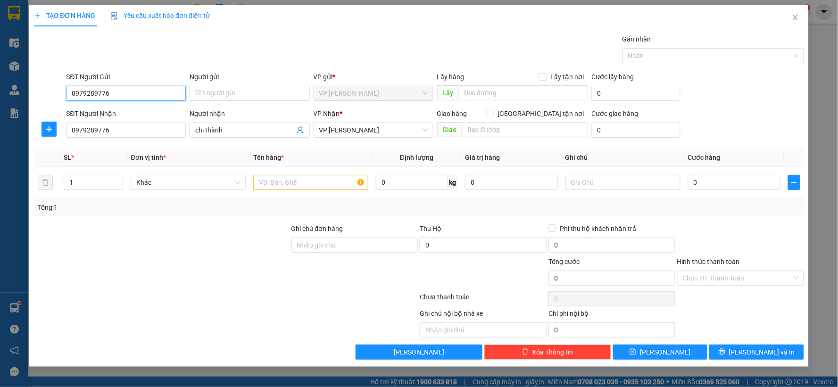
click at [120, 93] on input "0979289776" at bounding box center [126, 93] width 120 height 15
type input "0"
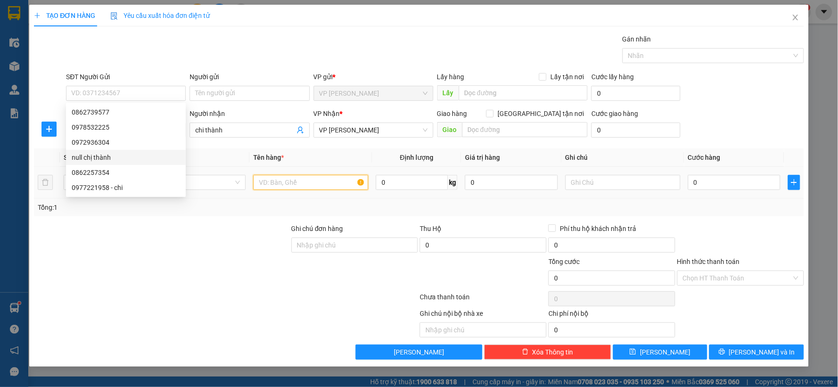
click at [304, 176] on input "text" at bounding box center [310, 182] width 115 height 15
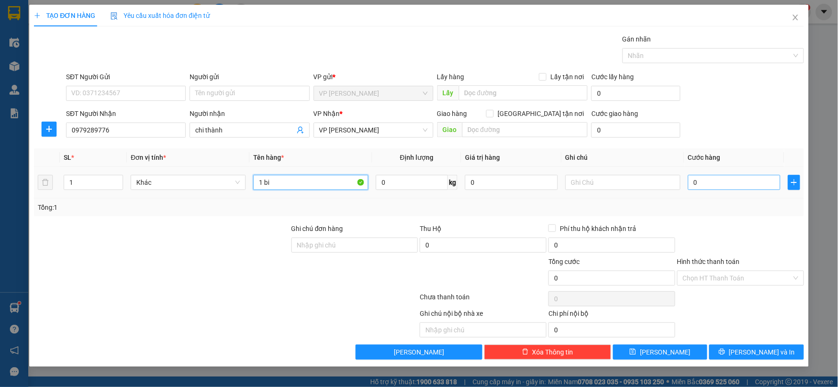
type input "1 bi"
click at [710, 181] on input "0" at bounding box center [734, 182] width 93 height 15
type input "8"
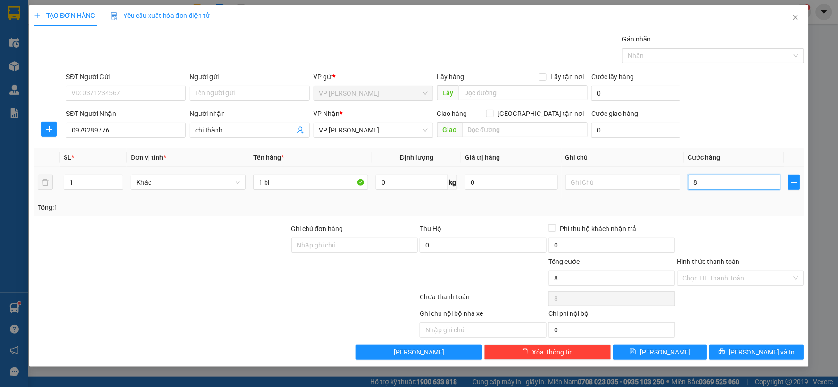
type input "80"
type input "800"
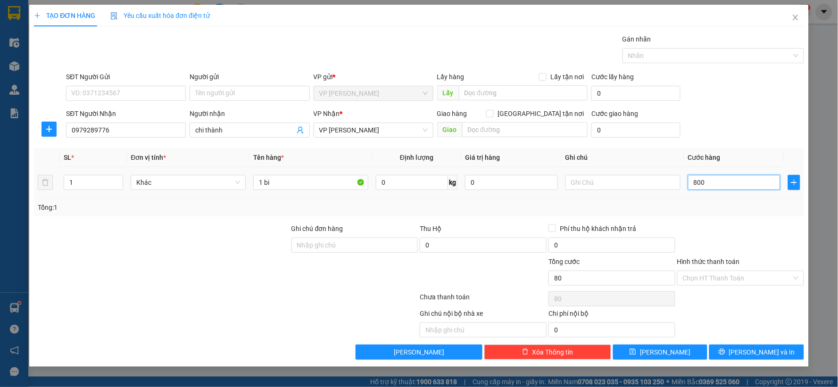
type input "800"
click at [666, 348] on span "[PERSON_NAME]" at bounding box center [665, 352] width 50 height 10
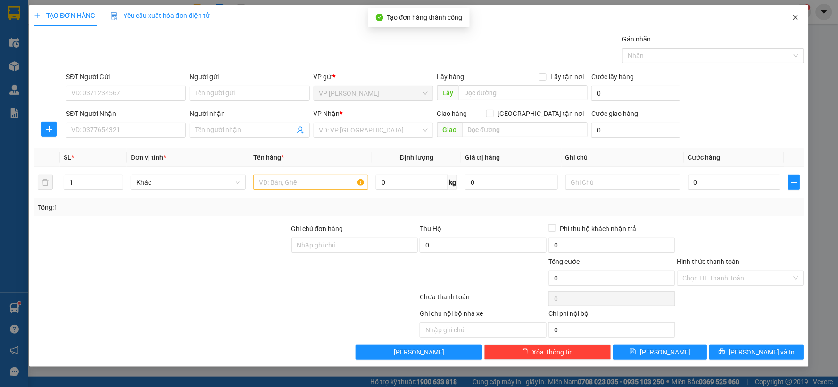
click at [797, 17] on icon "close" at bounding box center [795, 18] width 8 height 8
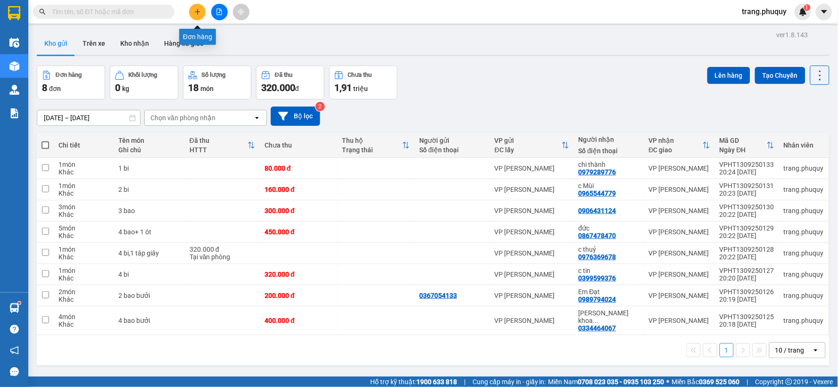
click at [202, 15] on button at bounding box center [197, 12] width 16 height 16
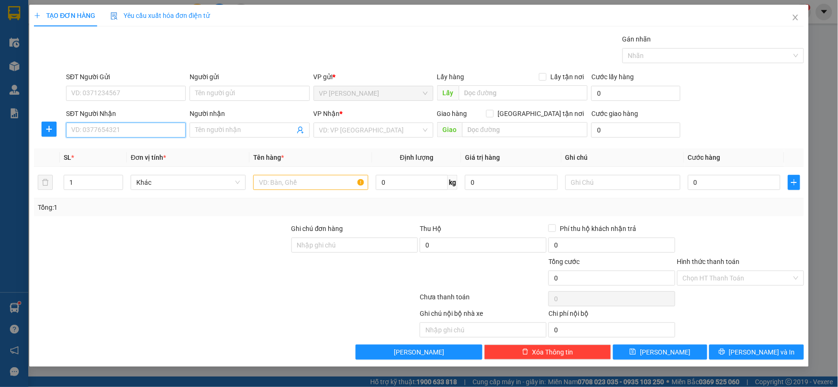
click at [101, 132] on input "SĐT Người Nhận" at bounding box center [126, 130] width 120 height 15
click at [128, 150] on div "0373176007 - c quyên" at bounding box center [126, 149] width 108 height 10
click at [288, 178] on input "text" at bounding box center [310, 182] width 115 height 15
click at [288, 172] on td at bounding box center [310, 183] width 123 height 32
click at [280, 178] on input "text" at bounding box center [310, 182] width 115 height 15
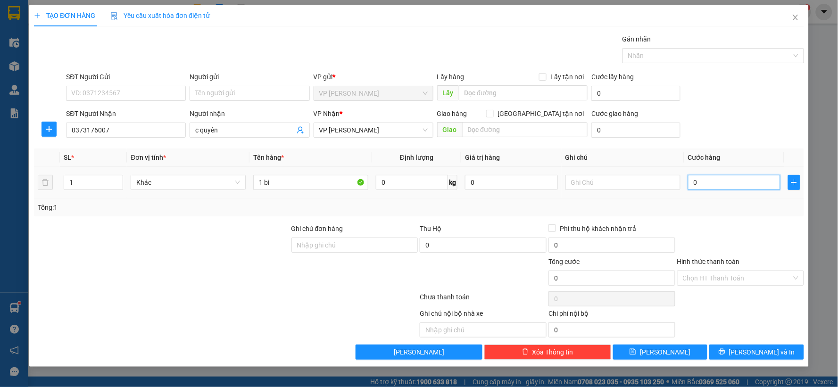
click at [715, 182] on input "0" at bounding box center [734, 182] width 93 height 15
click at [455, 252] on input "0" at bounding box center [482, 245] width 127 height 15
click at [630, 354] on button "[PERSON_NAME]" at bounding box center [660, 352] width 95 height 15
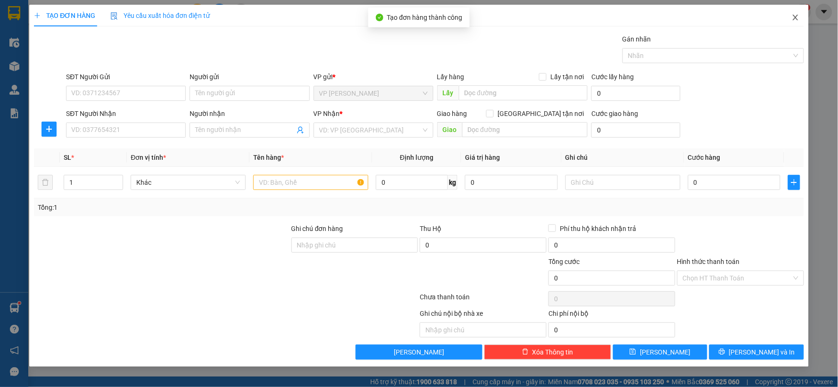
click at [792, 8] on span "Close" at bounding box center [795, 18] width 26 height 26
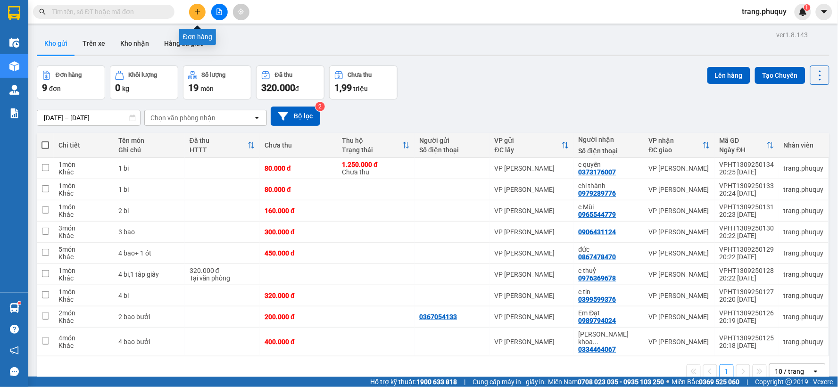
click at [196, 8] on icon "plus" at bounding box center [197, 11] width 7 height 7
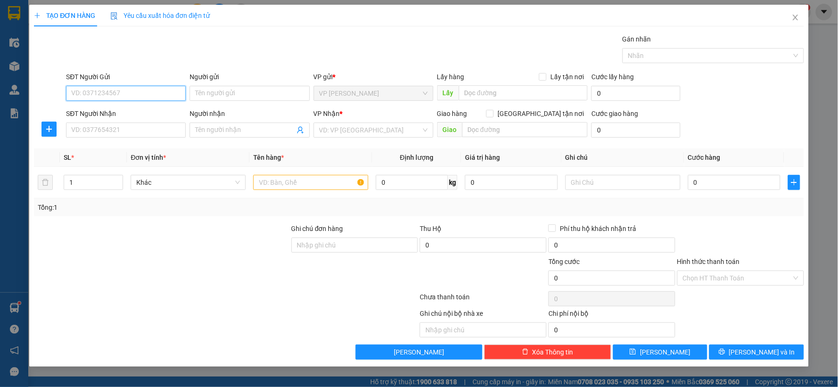
click at [121, 92] on input "SĐT Người Gửi" at bounding box center [126, 93] width 120 height 15
click at [101, 118] on div "SĐT Người Nhận" at bounding box center [126, 113] width 120 height 10
click at [101, 123] on input "SĐT Người Nhận" at bounding box center [126, 130] width 120 height 15
click at [213, 130] on input "Người nhận" at bounding box center [244, 130] width 99 height 10
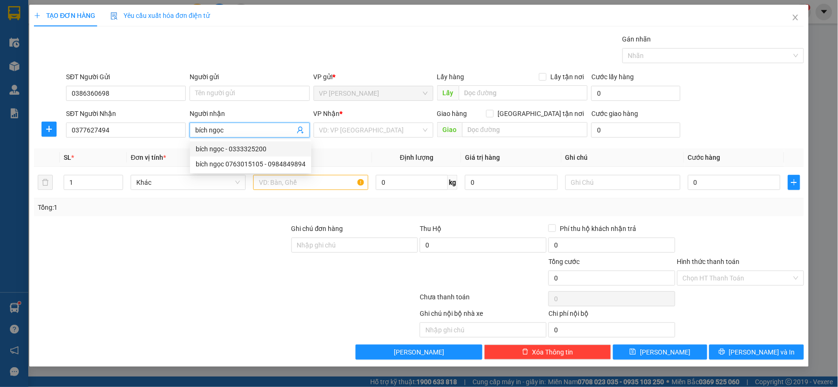
drag, startPoint x: 418, startPoint y: 133, endPoint x: 415, endPoint y: 138, distance: 5.3
click at [417, 133] on input "search" at bounding box center [370, 130] width 102 height 14
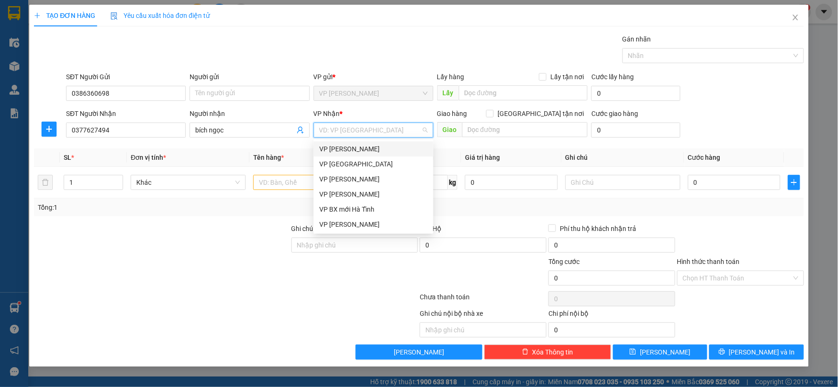
click at [378, 150] on div "VP [PERSON_NAME]" at bounding box center [373, 149] width 108 height 10
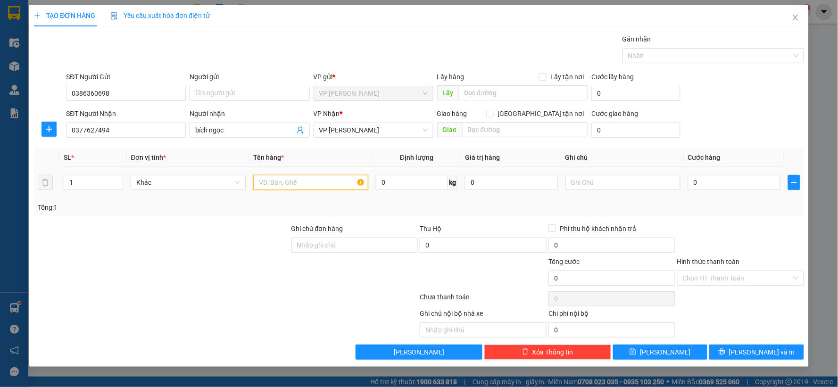
click at [319, 181] on input "text" at bounding box center [310, 182] width 115 height 15
click at [709, 191] on div "0" at bounding box center [734, 182] width 93 height 19
click at [707, 177] on input "0" at bounding box center [734, 182] width 93 height 15
click at [789, 271] on input "Hình thức thanh toán" at bounding box center [736, 278] width 109 height 14
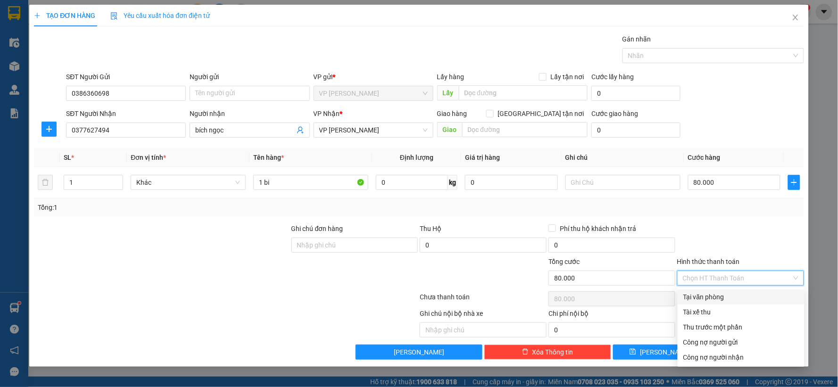
click at [689, 302] on div "Tại văn phòng" at bounding box center [740, 297] width 115 height 10
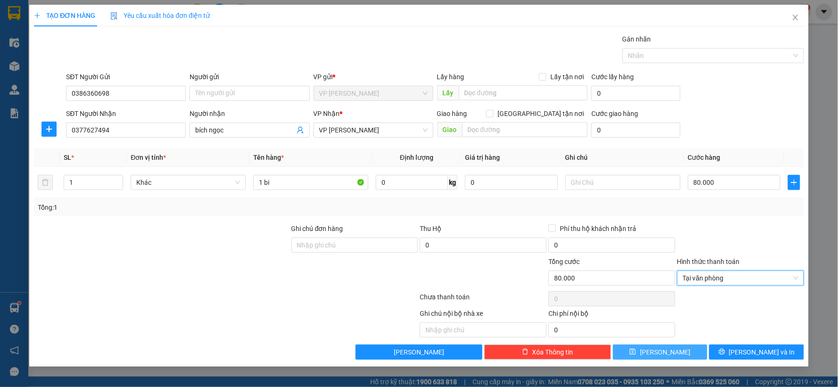
click at [625, 354] on button "[PERSON_NAME]" at bounding box center [660, 352] width 95 height 15
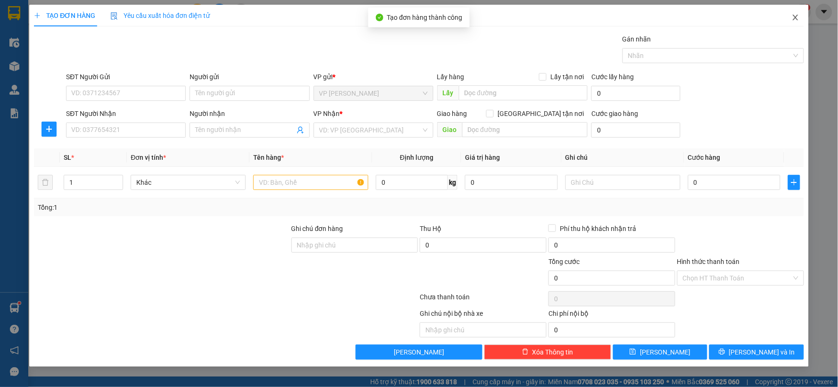
click at [790, 19] on span "Close" at bounding box center [795, 18] width 26 height 26
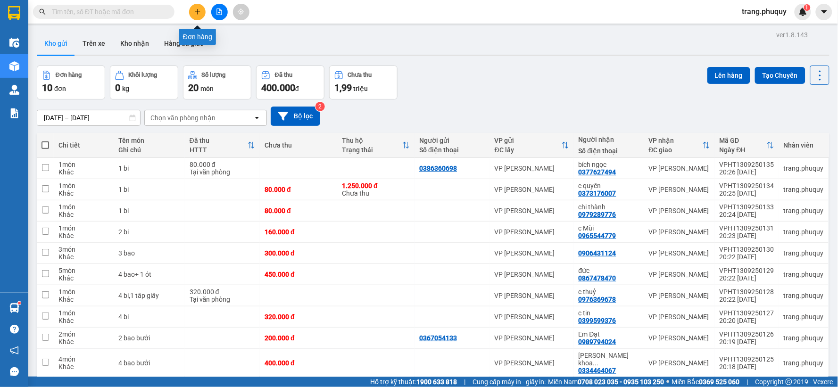
click at [196, 6] on button at bounding box center [197, 12] width 16 height 16
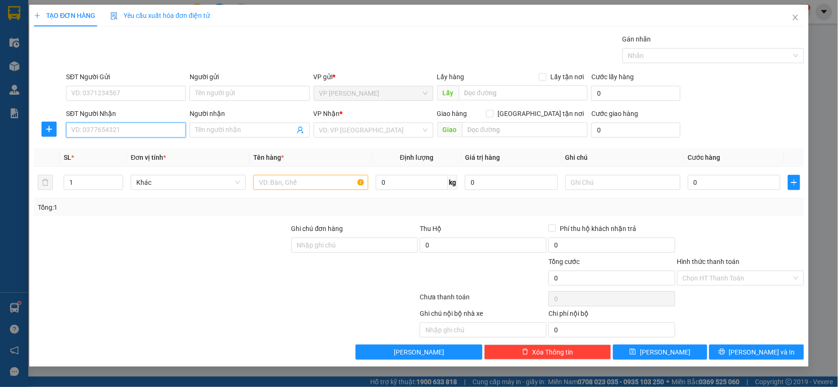
click at [137, 132] on input "SĐT Người Nhận" at bounding box center [126, 130] width 120 height 15
click at [266, 135] on input "Người nhận" at bounding box center [244, 130] width 99 height 10
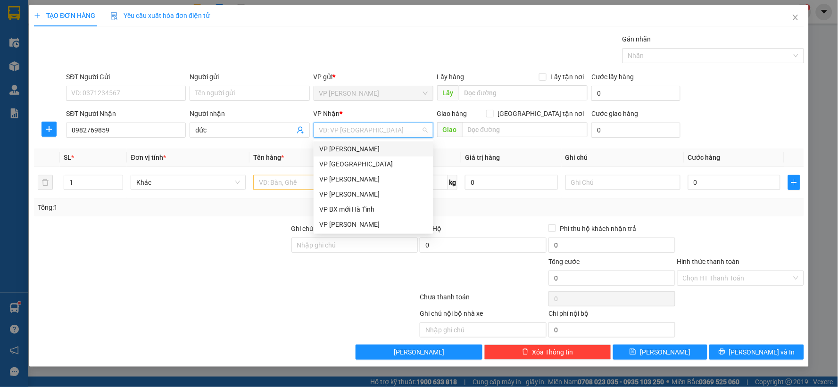
drag, startPoint x: 419, startPoint y: 129, endPoint x: 363, endPoint y: 161, distance: 65.0
click at [418, 129] on input "search" at bounding box center [370, 130] width 102 height 14
click at [356, 147] on div "VP [PERSON_NAME]" at bounding box center [373, 149] width 108 height 10
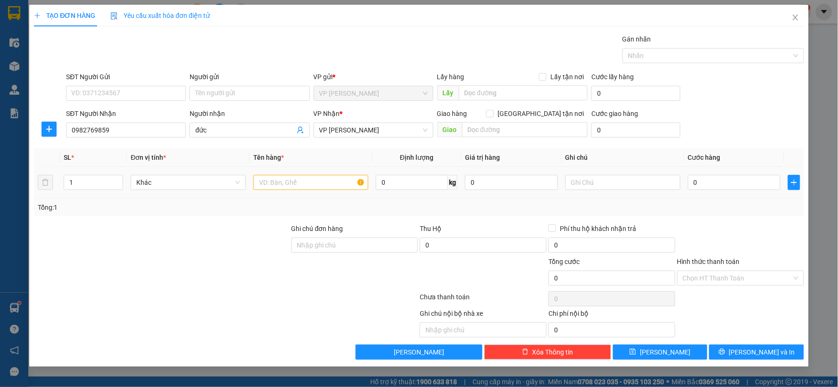
click at [313, 172] on td at bounding box center [310, 183] width 123 height 32
click at [308, 173] on div at bounding box center [310, 182] width 115 height 19
click at [305, 180] on input "text" at bounding box center [310, 182] width 115 height 15
click at [726, 184] on input "0" at bounding box center [734, 182] width 93 height 15
click at [660, 353] on span "[PERSON_NAME]" at bounding box center [665, 352] width 50 height 10
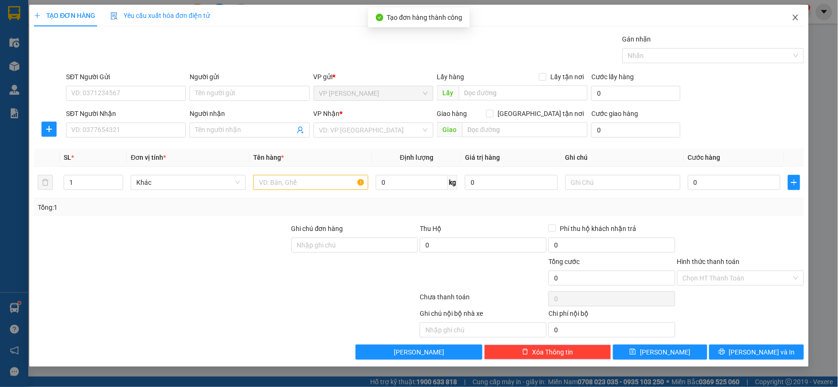
click at [797, 16] on icon "close" at bounding box center [795, 18] width 8 height 8
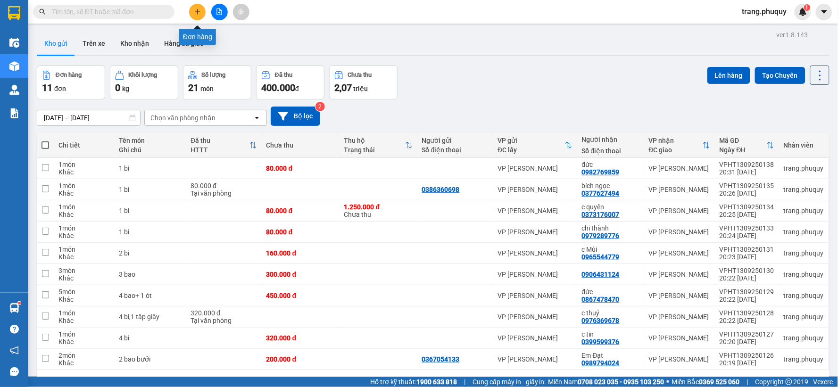
click at [194, 5] on button at bounding box center [197, 12] width 16 height 16
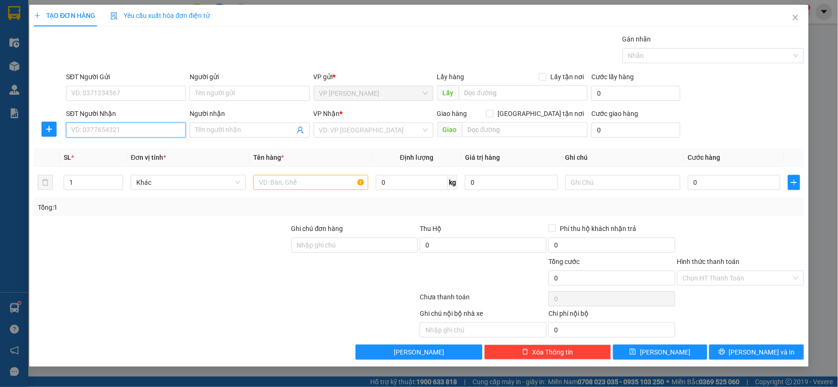
click at [102, 128] on input "SĐT Người Nhận" at bounding box center [126, 130] width 120 height 15
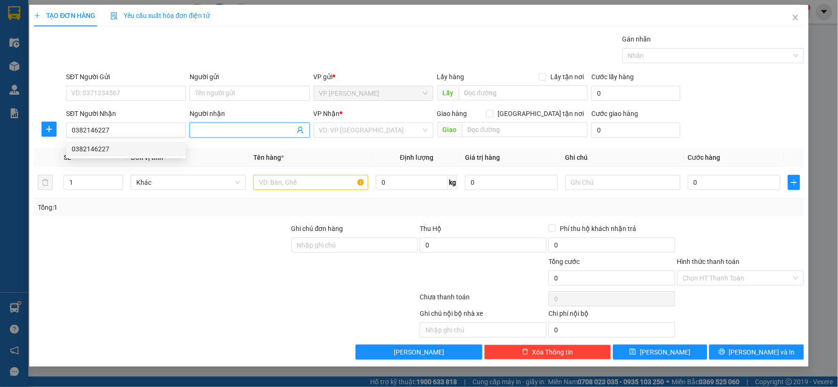
click at [234, 129] on input "Người nhận" at bounding box center [244, 130] width 99 height 10
drag, startPoint x: 424, startPoint y: 133, endPoint x: 418, endPoint y: 140, distance: 9.3
click at [423, 134] on div "VD: VP [GEOGRAPHIC_DATA]" at bounding box center [373, 130] width 120 height 15
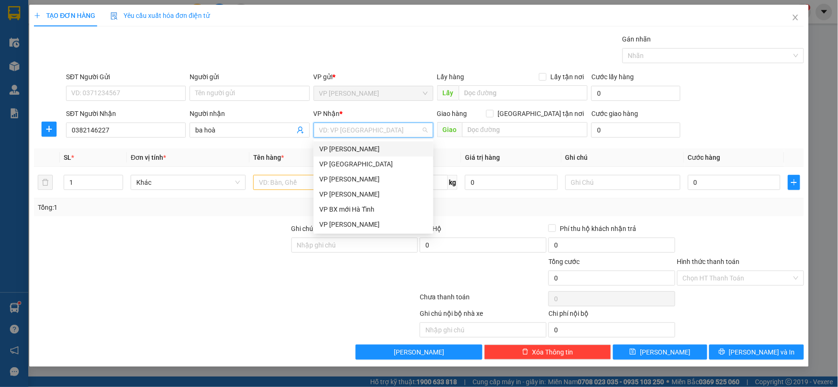
click at [348, 151] on div "VP [PERSON_NAME]" at bounding box center [373, 149] width 108 height 10
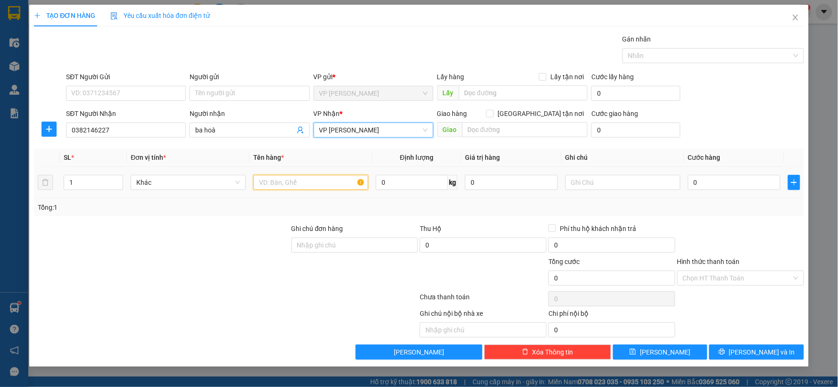
click at [341, 181] on input "text" at bounding box center [310, 182] width 115 height 15
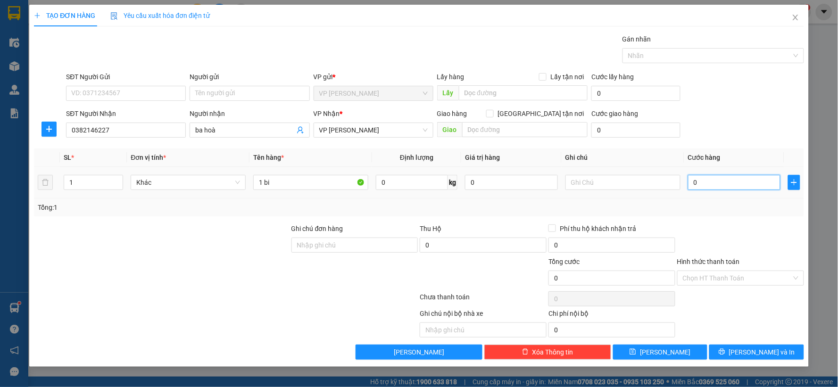
click at [725, 184] on input "0" at bounding box center [734, 182] width 93 height 15
click at [472, 244] on input "0" at bounding box center [482, 245] width 127 height 15
click at [796, 278] on div "Chọn HT Thanh Toán" at bounding box center [740, 278] width 127 height 15
click at [654, 357] on button "[PERSON_NAME]" at bounding box center [660, 352] width 95 height 15
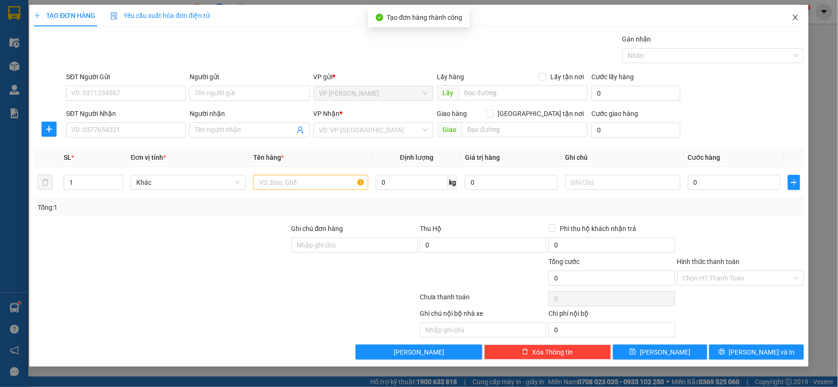
click at [789, 18] on span "Close" at bounding box center [795, 18] width 26 height 26
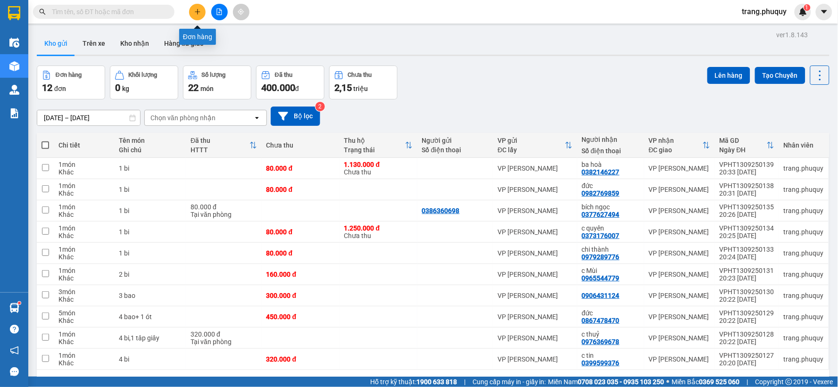
click at [195, 8] on icon "plus" at bounding box center [197, 11] width 7 height 7
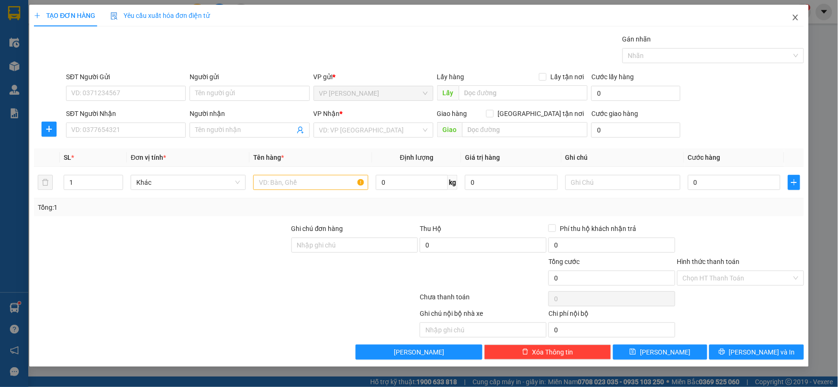
click at [795, 15] on icon "close" at bounding box center [795, 18] width 8 height 8
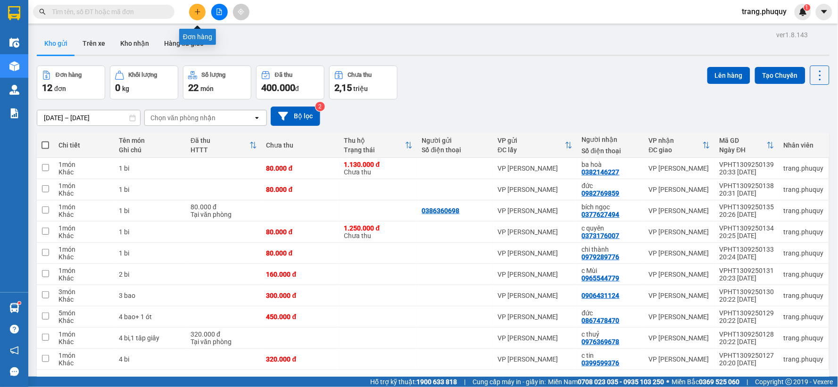
click at [196, 4] on button at bounding box center [197, 12] width 16 height 16
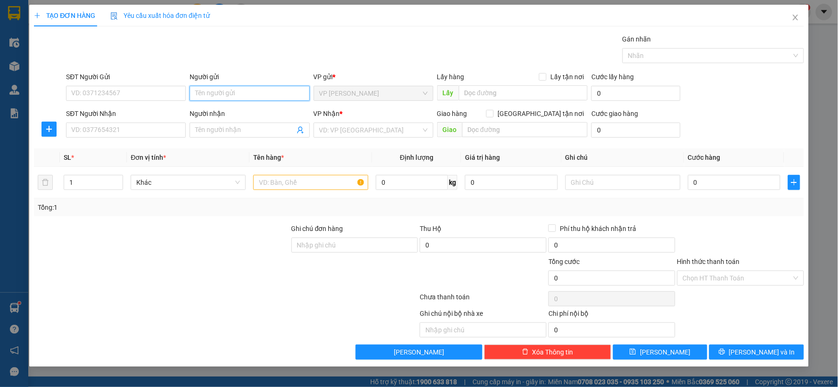
click at [198, 96] on input "Người gửi" at bounding box center [249, 93] width 120 height 15
click at [200, 132] on input "Người nhận" at bounding box center [244, 130] width 99 height 10
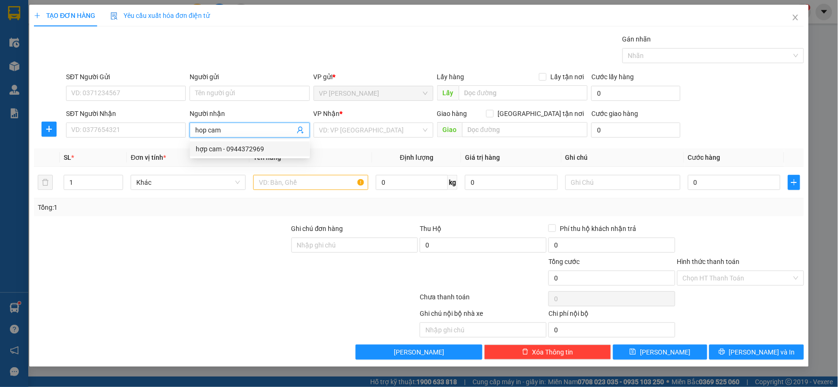
click at [251, 146] on div "hợp cam - 0944372969" at bounding box center [250, 149] width 108 height 10
click at [129, 82] on div "SĐT Người Gửi" at bounding box center [126, 77] width 120 height 10
click at [129, 86] on input "SĐT Người Gửi" at bounding box center [126, 93] width 120 height 15
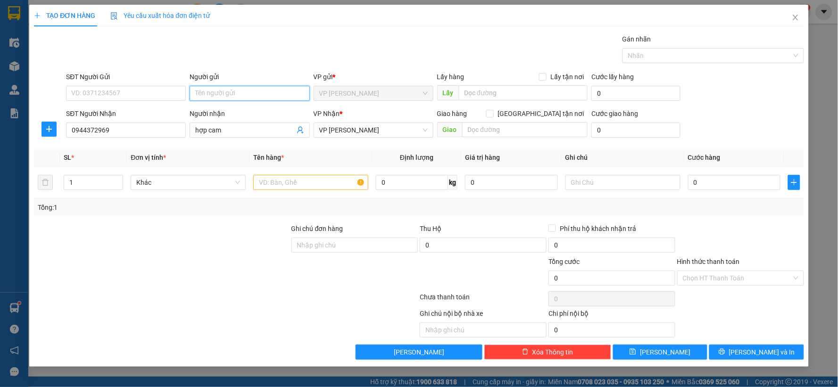
click at [230, 99] on input "Người gửi" at bounding box center [249, 93] width 120 height 15
click at [228, 110] on div "hợp cam - 0944372969" at bounding box center [250, 112] width 108 height 10
click at [168, 131] on input "0944372969" at bounding box center [126, 130] width 120 height 15
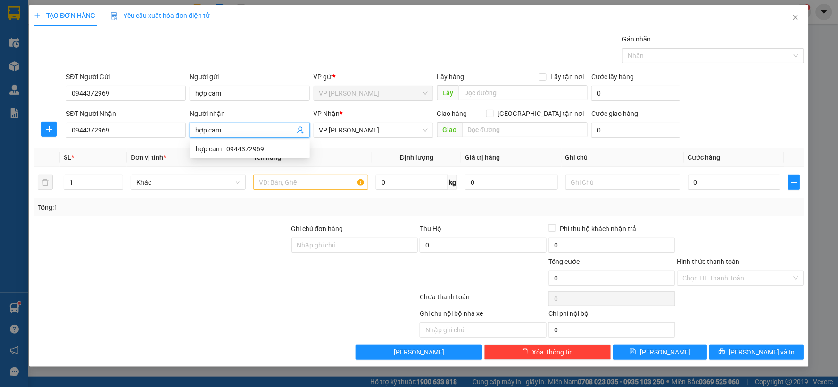
click at [241, 128] on input "hợp cam" at bounding box center [244, 130] width 99 height 10
click at [112, 128] on input "0944372969" at bounding box center [126, 130] width 120 height 15
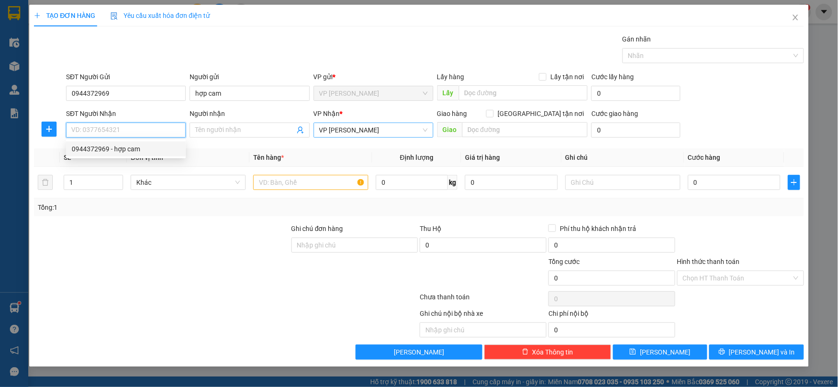
click at [401, 126] on span "VP [PERSON_NAME]" at bounding box center [373, 130] width 108 height 14
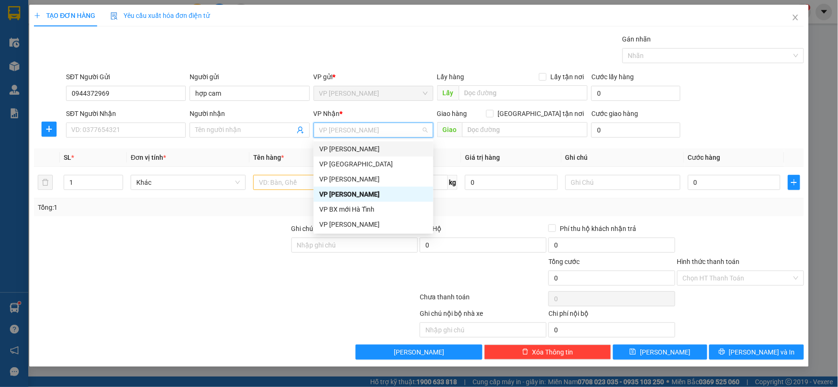
click at [353, 148] on div "VP [PERSON_NAME]" at bounding box center [373, 149] width 108 height 10
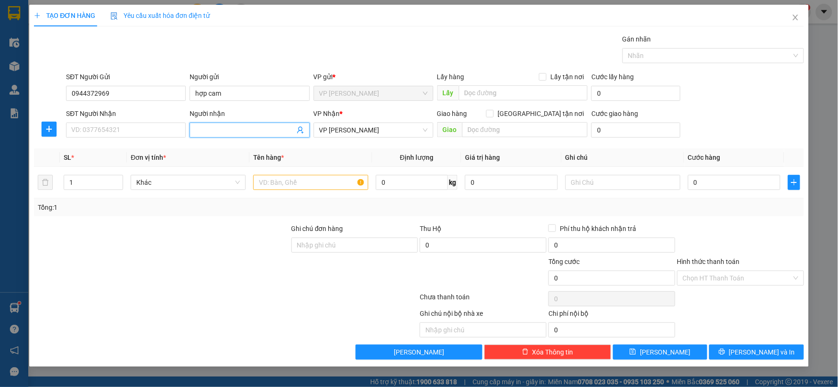
click at [239, 131] on input "Người nhận" at bounding box center [244, 130] width 99 height 10
click at [303, 181] on input "text" at bounding box center [310, 182] width 115 height 15
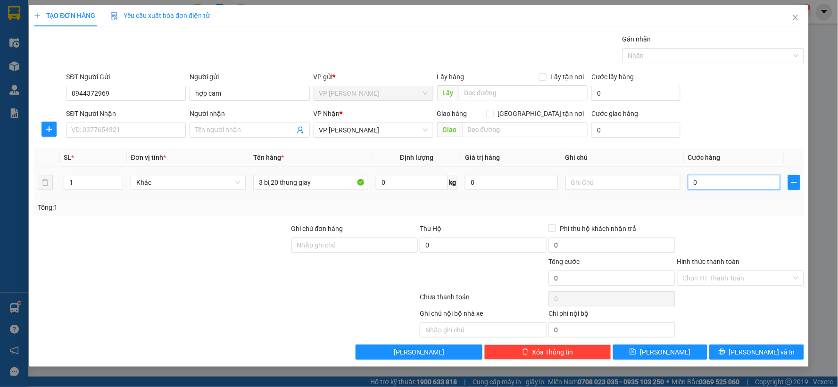
click at [695, 181] on input "0" at bounding box center [734, 182] width 93 height 15
click at [656, 346] on button "[PERSON_NAME]" at bounding box center [660, 352] width 95 height 15
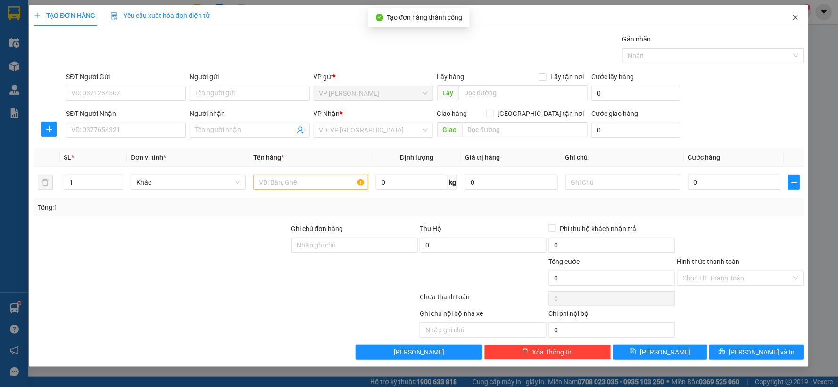
click at [793, 14] on icon "close" at bounding box center [795, 18] width 8 height 8
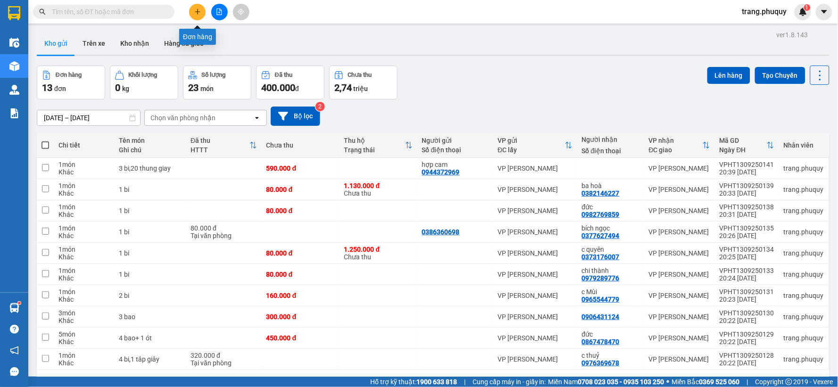
click at [196, 15] on icon "plus" at bounding box center [197, 11] width 7 height 7
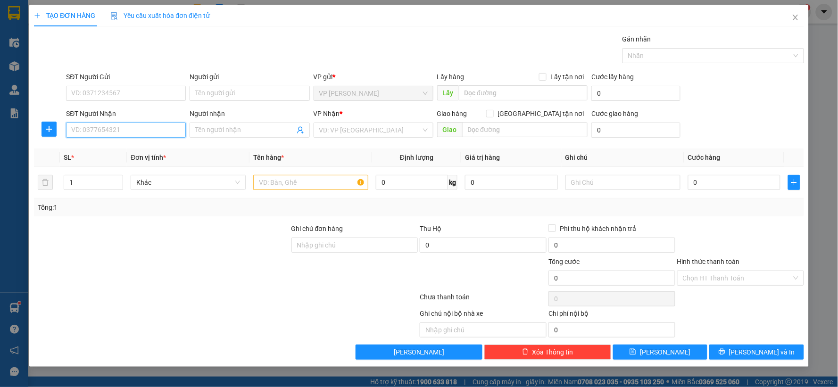
click at [129, 125] on input "SĐT Người Nhận" at bounding box center [126, 130] width 120 height 15
click at [288, 133] on input "Người nhận" at bounding box center [244, 130] width 99 height 10
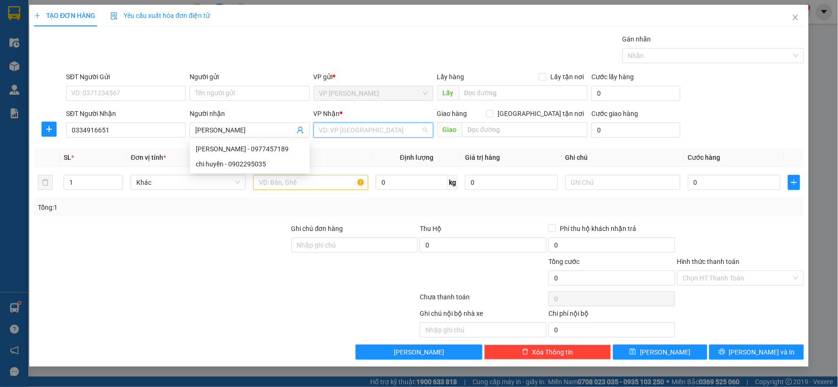
drag, startPoint x: 413, startPoint y: 131, endPoint x: 381, endPoint y: 165, distance: 47.3
click at [412, 131] on input "search" at bounding box center [370, 130] width 102 height 14
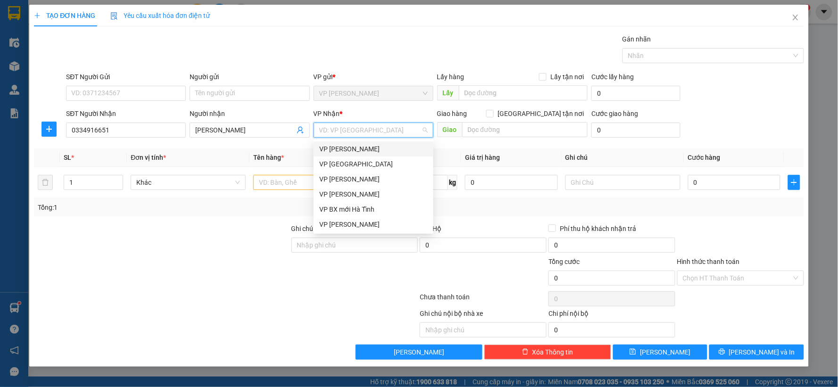
click at [373, 152] on div "VP [PERSON_NAME]" at bounding box center [373, 149] width 108 height 10
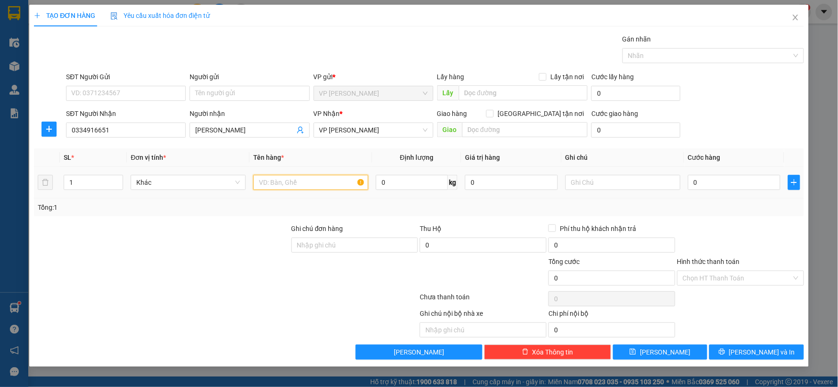
click at [323, 177] on input "text" at bounding box center [310, 182] width 115 height 15
click at [695, 178] on input "0" at bounding box center [734, 182] width 93 height 15
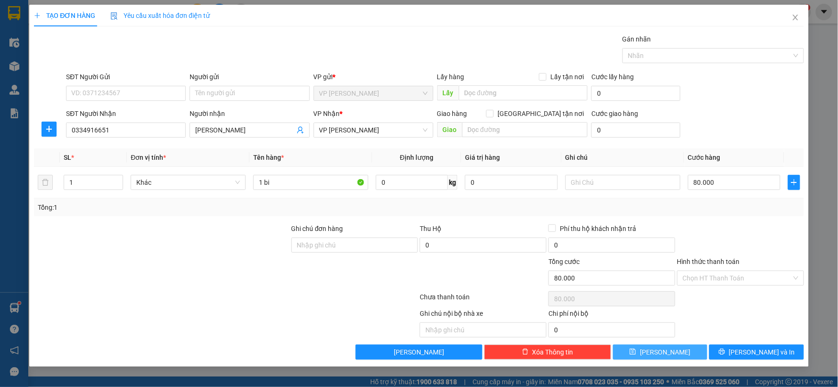
click at [659, 357] on button "[PERSON_NAME]" at bounding box center [660, 352] width 95 height 15
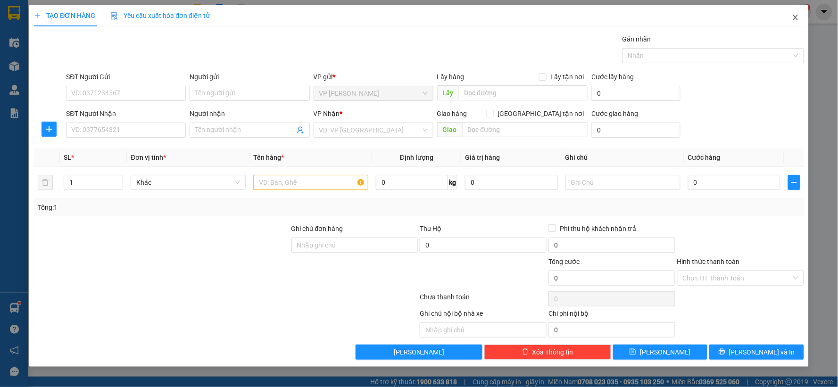
click at [794, 19] on icon "close" at bounding box center [795, 18] width 8 height 8
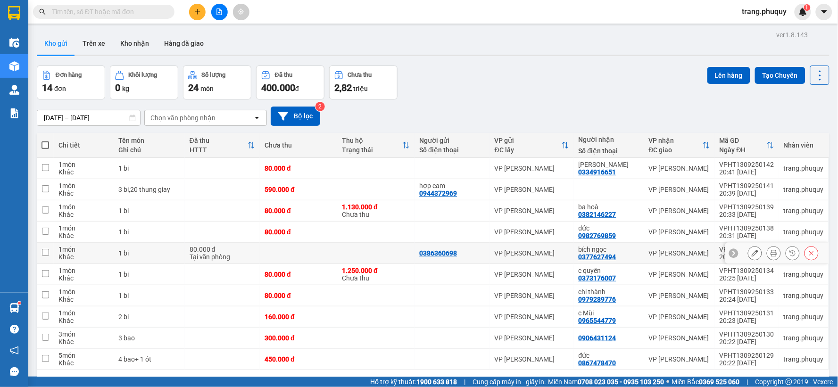
scroll to position [43, 0]
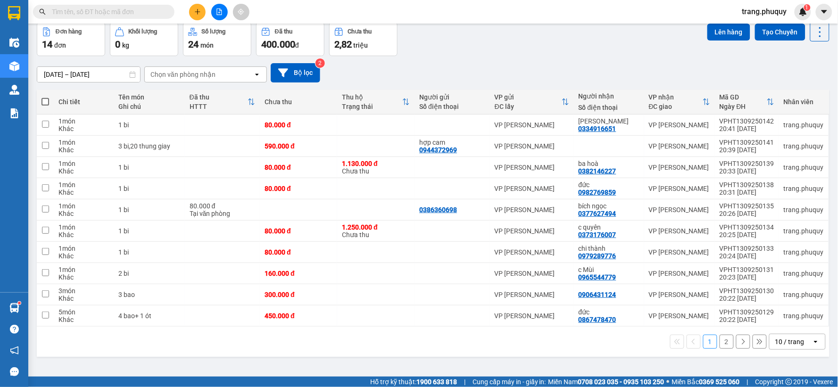
click at [44, 102] on span at bounding box center [45, 102] width 8 height 8
click at [45, 97] on input "checkbox" at bounding box center [45, 97] width 0 height 0
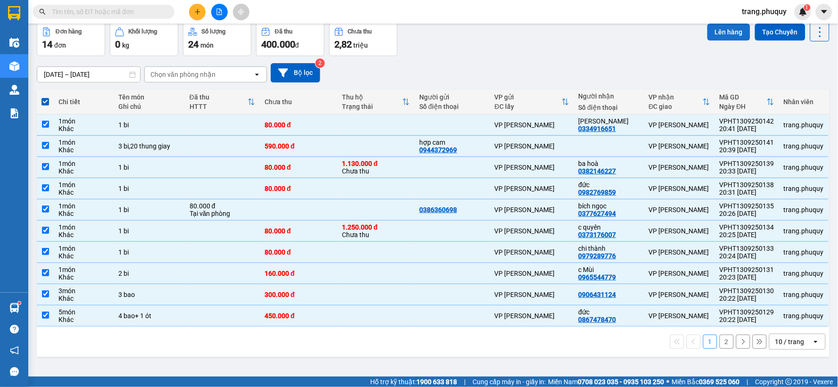
click at [727, 30] on button "Lên hàng" at bounding box center [728, 32] width 43 height 17
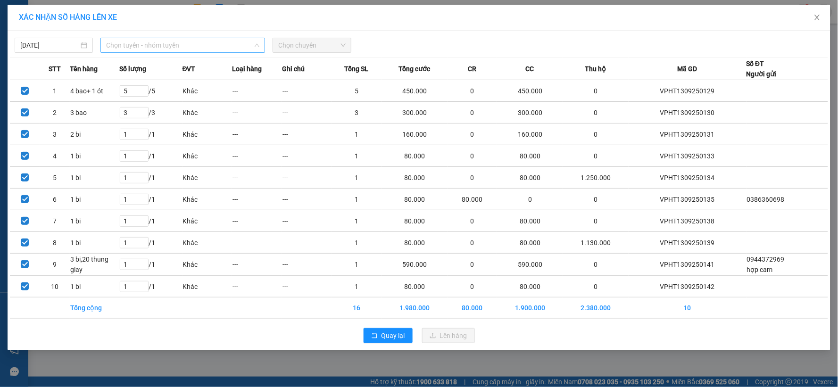
drag, startPoint x: 252, startPoint y: 39, endPoint x: 237, endPoint y: 58, distance: 24.6
click at [250, 41] on span "Chọn tuyến - nhóm tuyến" at bounding box center [182, 45] width 153 height 14
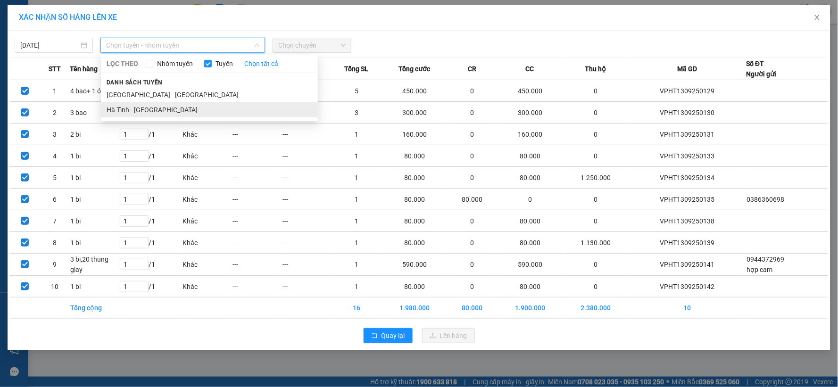
click at [132, 108] on li "Hà Tĩnh - [GEOGRAPHIC_DATA]" at bounding box center [209, 109] width 217 height 15
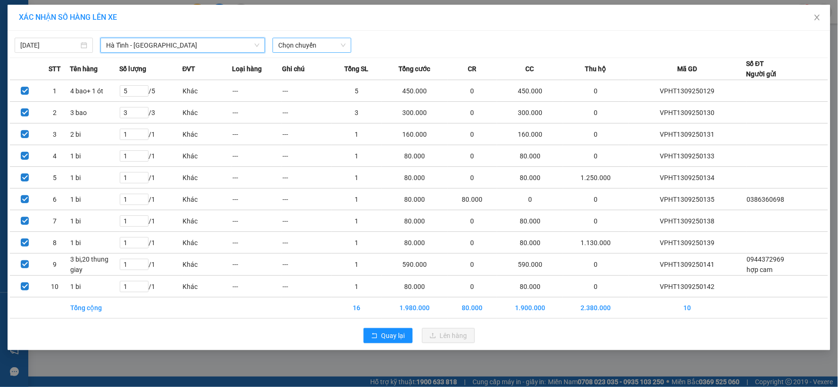
click at [340, 38] on span "Chọn chuyến" at bounding box center [311, 45] width 67 height 14
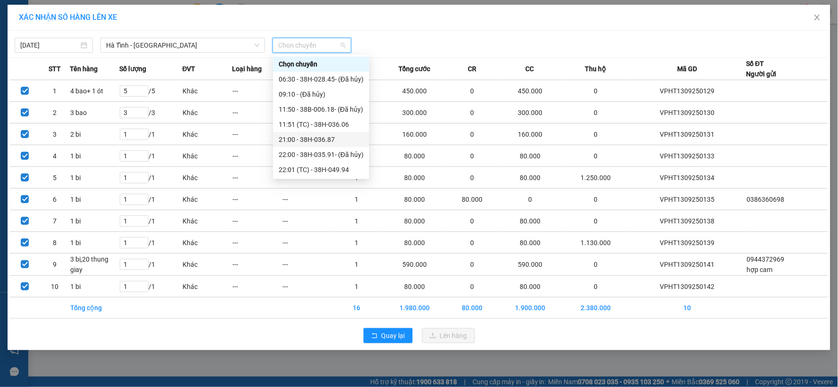
scroll to position [60, 0]
click at [326, 155] on div "23:00 - 38H-028.74" at bounding box center [321, 154] width 85 height 10
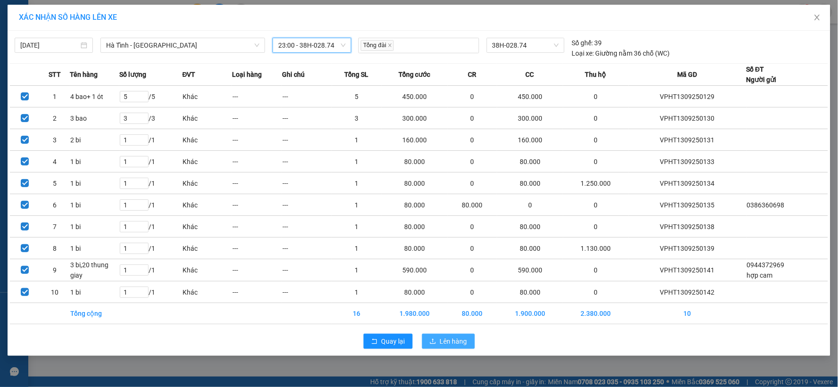
click at [449, 345] on span "Lên hàng" at bounding box center [453, 341] width 27 height 10
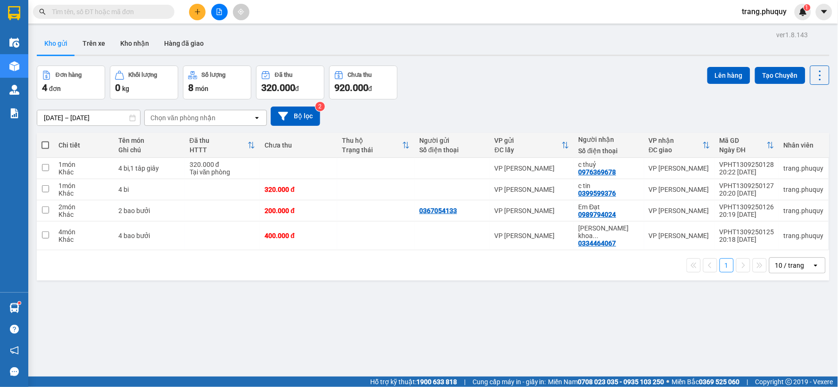
click at [44, 145] on span at bounding box center [45, 145] width 8 height 8
click at [45, 140] on input "checkbox" at bounding box center [45, 140] width 0 height 0
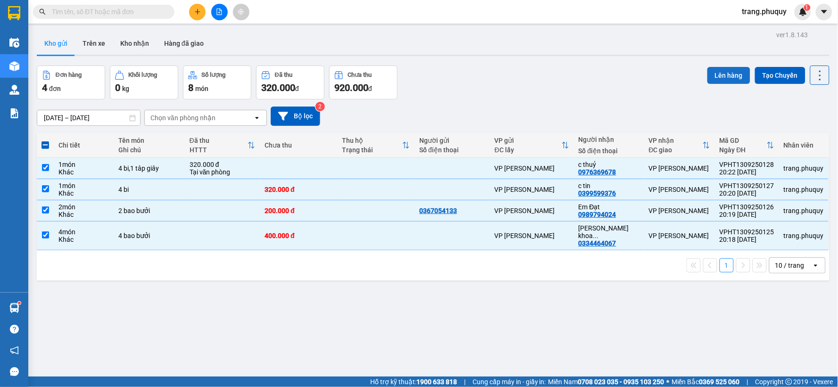
click at [712, 76] on button "Lên hàng" at bounding box center [728, 75] width 43 height 17
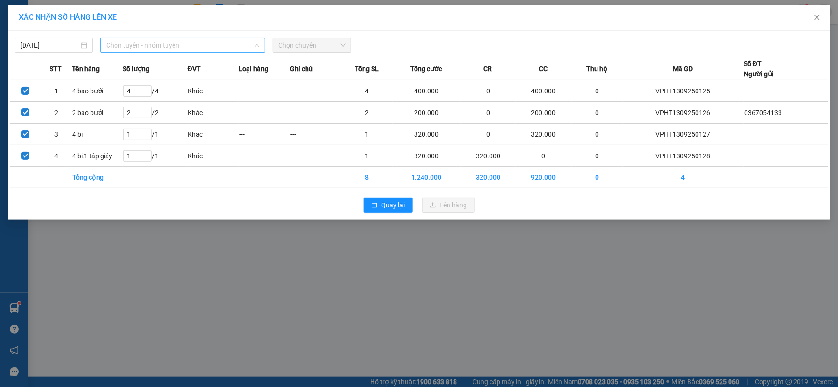
click at [257, 46] on div "Chọn tuyến - nhóm tuyến LỌC THEO Nhóm tuyến Tuyến Chọn tất cả Danh sách tuyến […" at bounding box center [182, 45] width 164 height 15
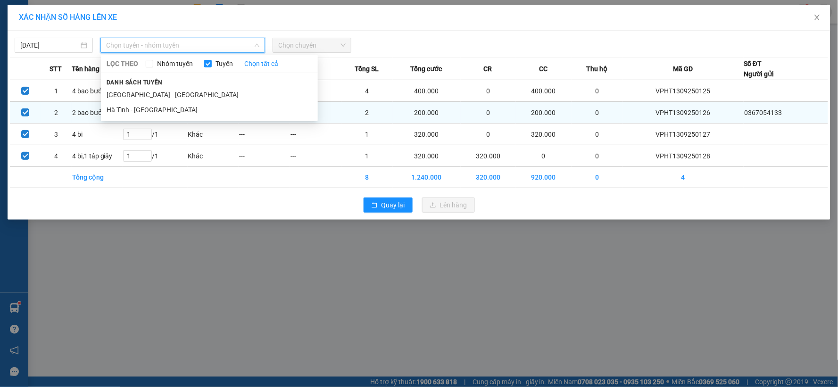
drag, startPoint x: 111, startPoint y: 114, endPoint x: 118, endPoint y: 107, distance: 9.3
click at [112, 112] on li "Hà Tĩnh - [GEOGRAPHIC_DATA]" at bounding box center [209, 109] width 217 height 15
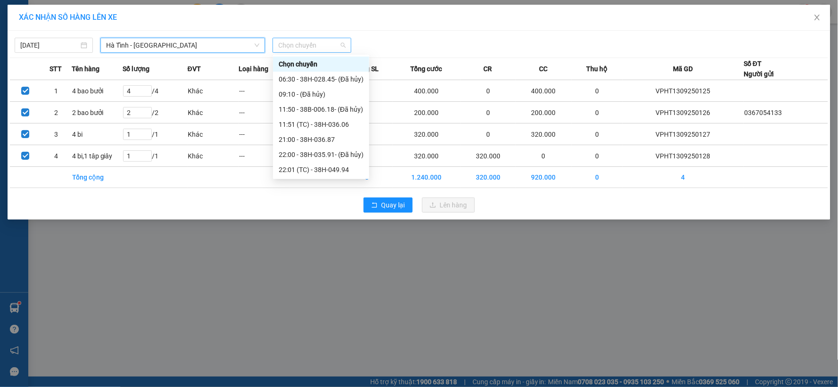
click at [345, 45] on div "Chọn chuyến" at bounding box center [311, 45] width 78 height 15
click at [325, 157] on div "23:00 - 38H-028.74" at bounding box center [321, 154] width 85 height 10
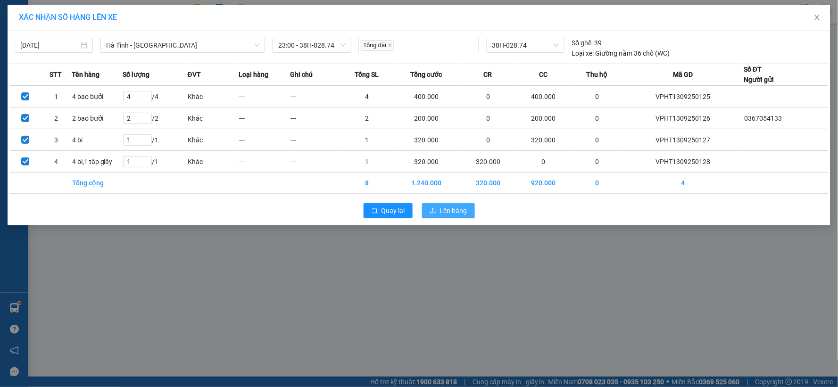
click at [452, 214] on span "Lên hàng" at bounding box center [453, 210] width 27 height 10
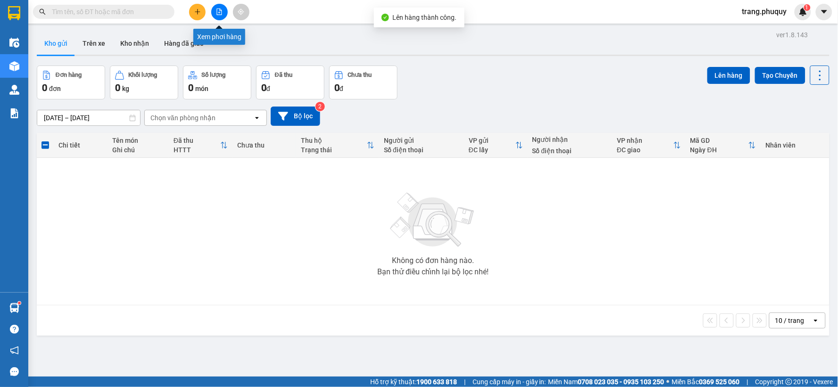
click at [216, 12] on icon "file-add" at bounding box center [219, 11] width 7 height 7
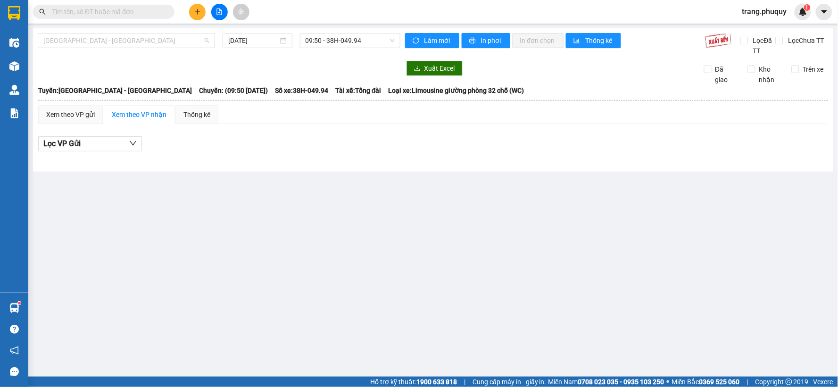
drag, startPoint x: 205, startPoint y: 40, endPoint x: 165, endPoint y: 64, distance: 45.9
click at [205, 40] on span "[GEOGRAPHIC_DATA] - [GEOGRAPHIC_DATA]" at bounding box center [126, 40] width 166 height 14
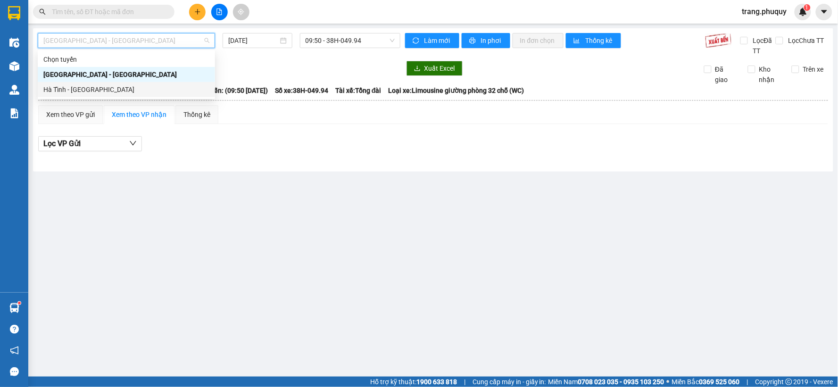
click at [89, 90] on div "Hà Tĩnh - [GEOGRAPHIC_DATA]" at bounding box center [126, 89] width 166 height 10
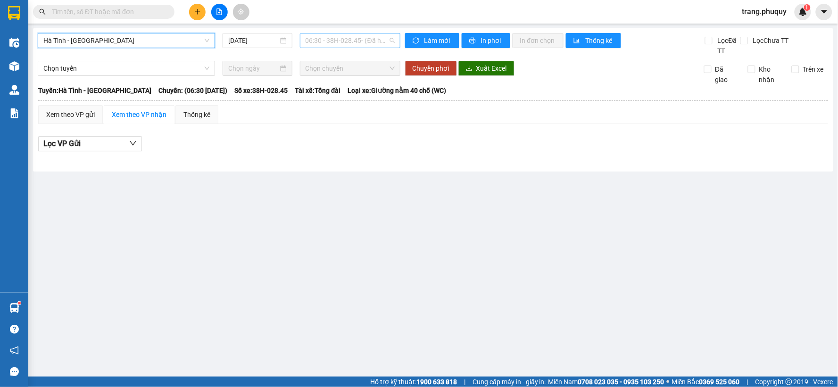
click at [391, 39] on span "06:30 - 38H-028.45 - (Đã hủy)" at bounding box center [349, 40] width 89 height 14
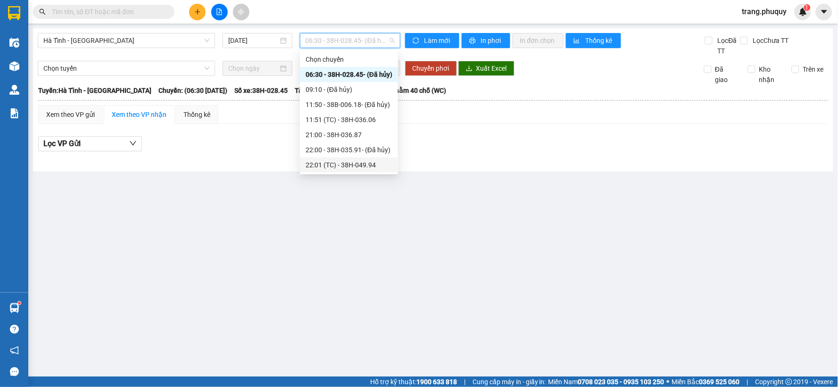
scroll to position [60, 0]
click at [353, 155] on div "23:00 - 38H-028.74" at bounding box center [349, 149] width 98 height 15
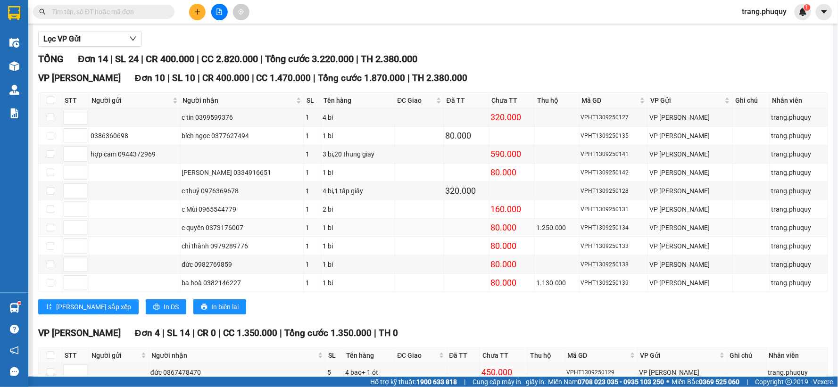
scroll to position [52, 0]
